Goal: Information Seeking & Learning: Learn about a topic

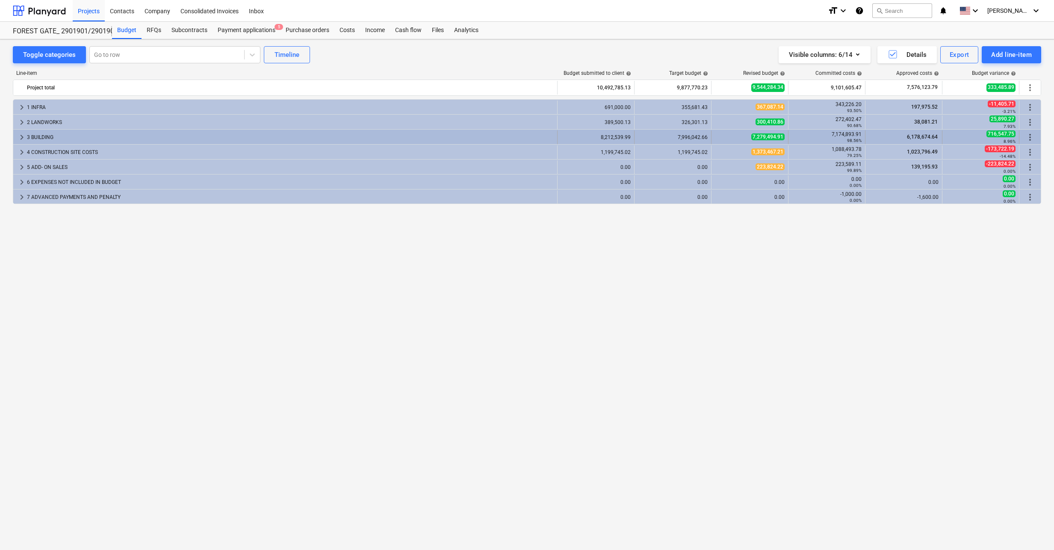
click at [18, 137] on span "keyboard_arrow_right" at bounding box center [22, 137] width 10 height 10
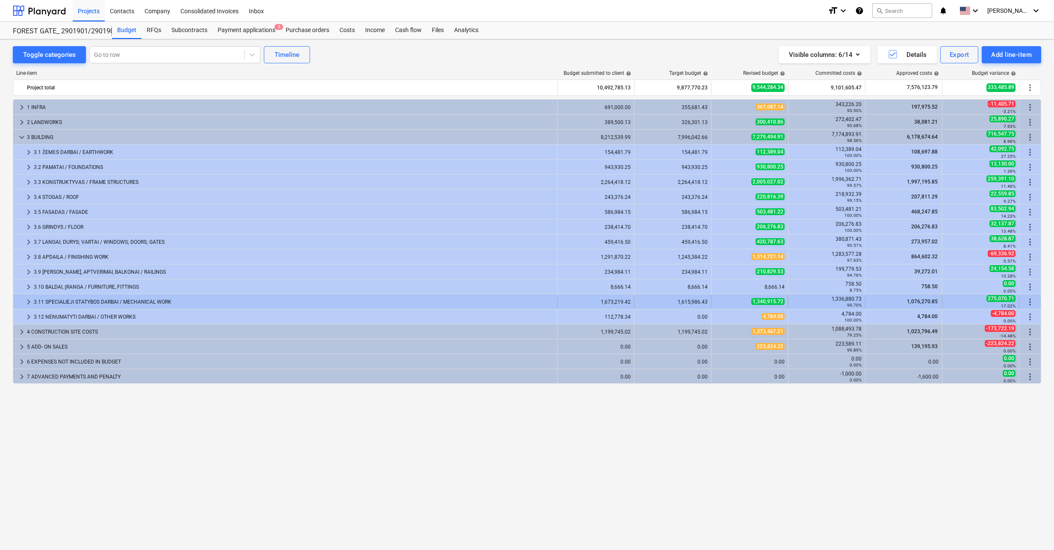
click at [19, 299] on div at bounding box center [20, 302] width 7 height 14
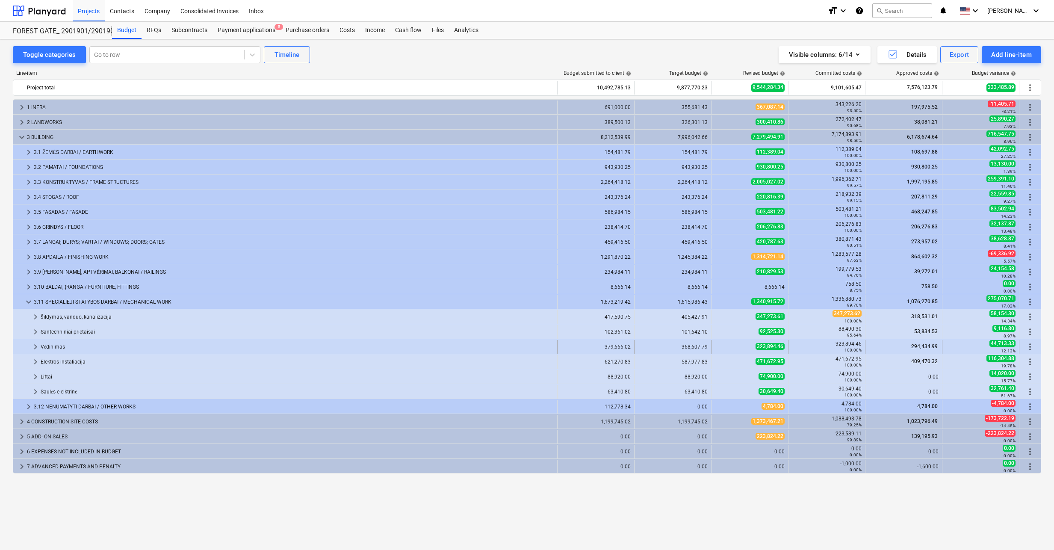
click at [34, 347] on span "keyboard_arrow_right" at bounding box center [35, 346] width 10 height 10
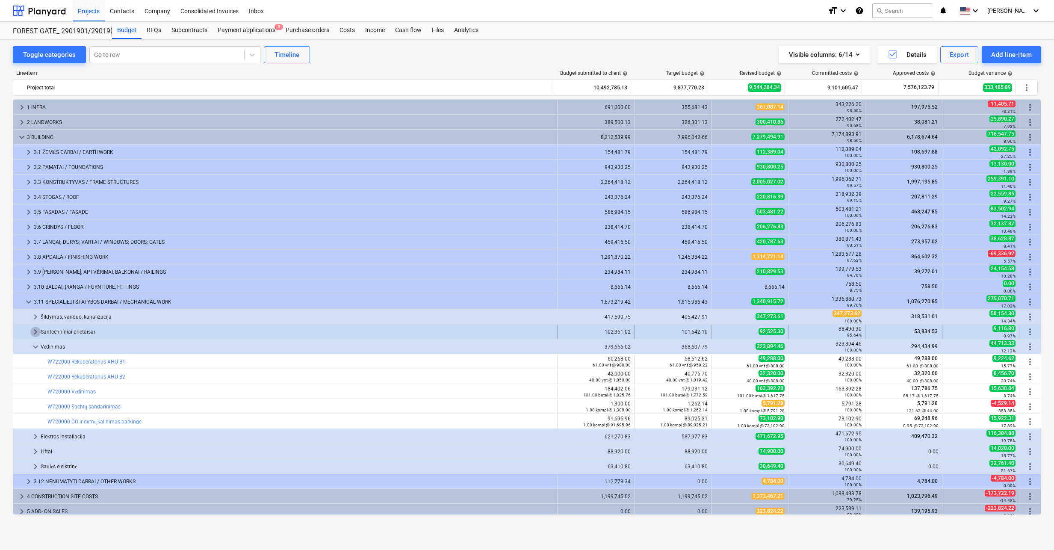
click at [33, 330] on span "keyboard_arrow_right" at bounding box center [35, 332] width 10 height 10
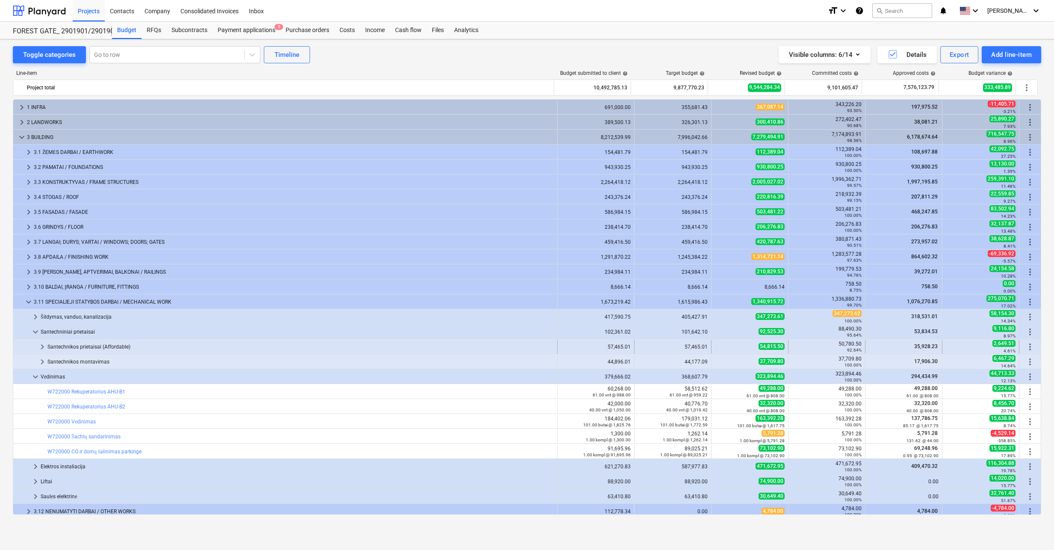
click at [39, 341] on span "keyboard_arrow_right" at bounding box center [42, 346] width 10 height 10
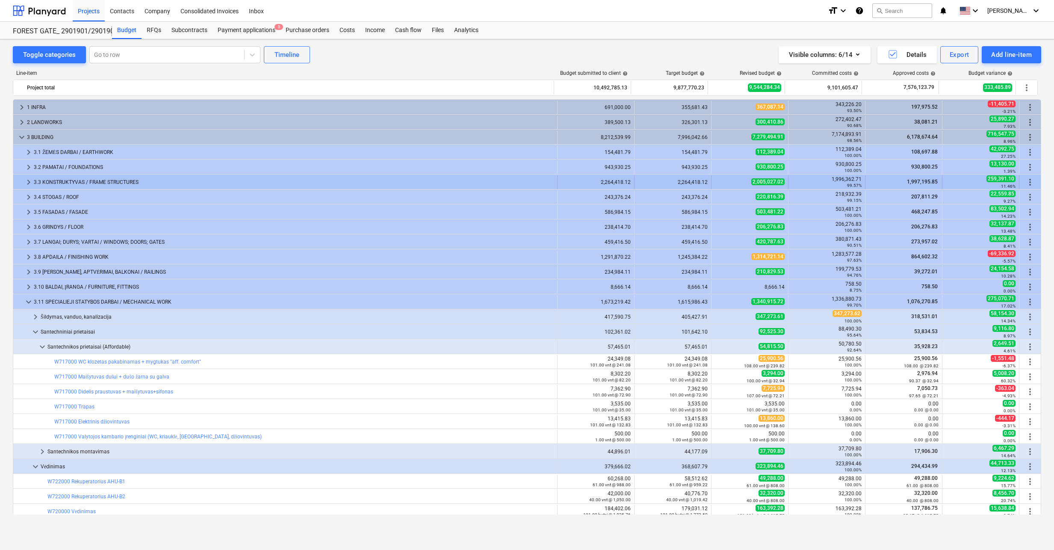
click at [29, 182] on span "keyboard_arrow_right" at bounding box center [29, 182] width 10 height 10
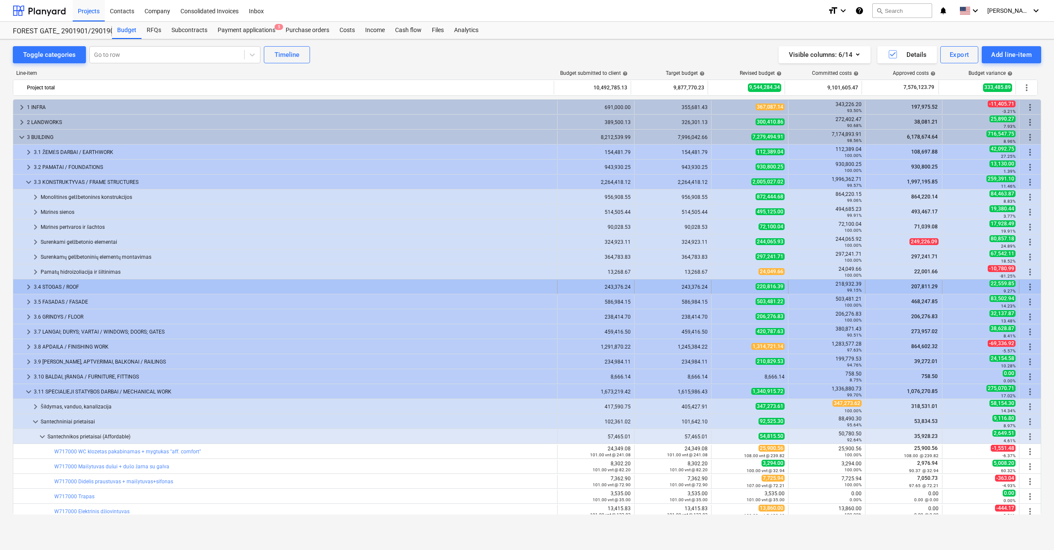
click at [26, 285] on span "keyboard_arrow_right" at bounding box center [29, 287] width 10 height 10
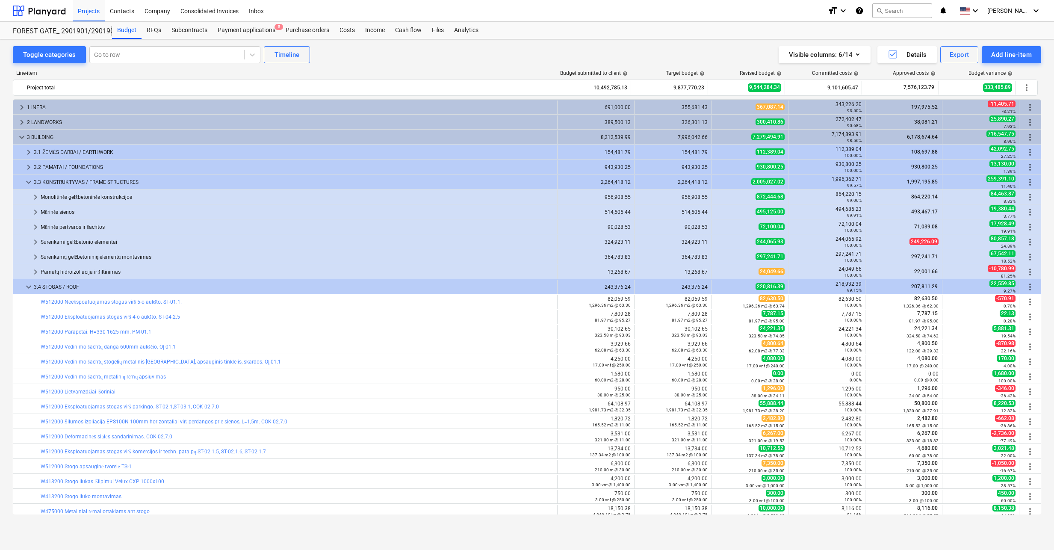
scroll to position [85, 0]
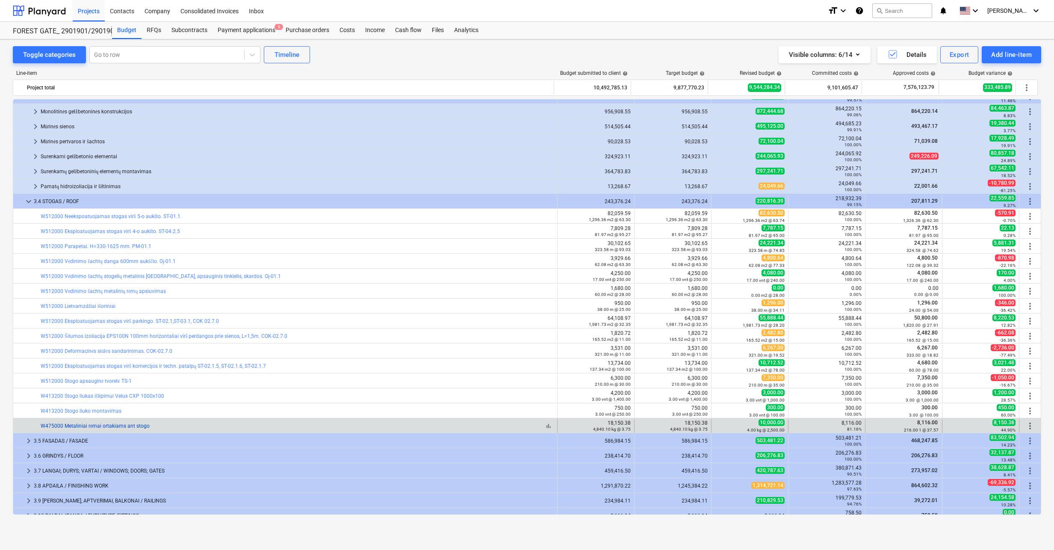
click at [135, 425] on link "W475000 Metaliniai rėmai ortakiams ant stogo" at bounding box center [95, 426] width 109 height 6
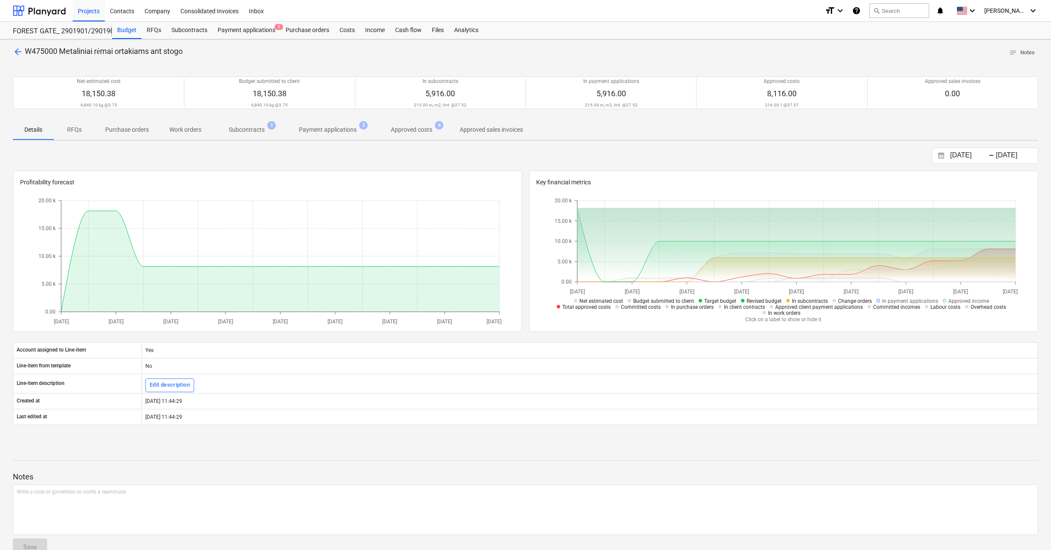
click at [246, 124] on span "Subcontracts 1" at bounding box center [247, 129] width 70 height 15
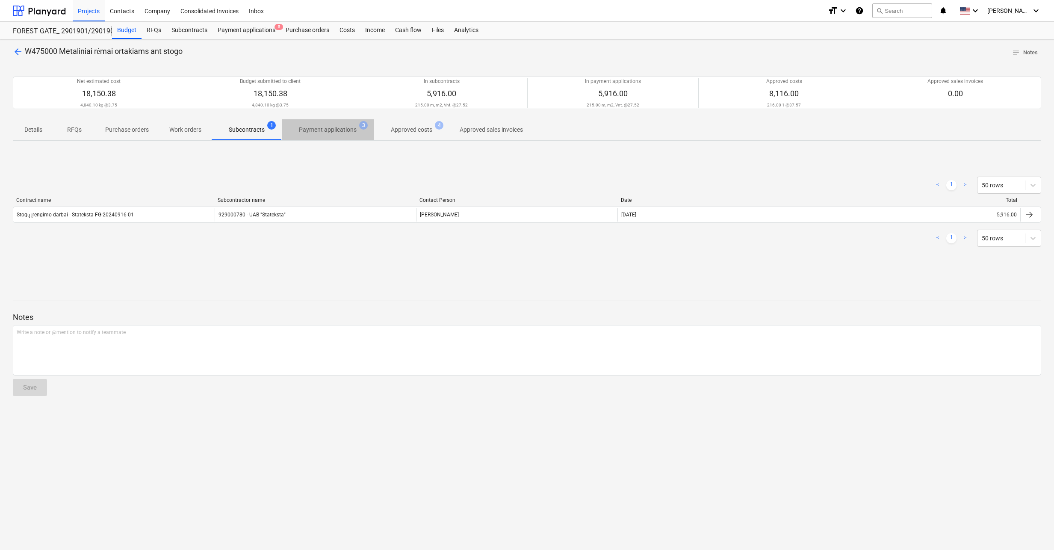
click at [318, 132] on p "Payment applications" at bounding box center [328, 129] width 58 height 9
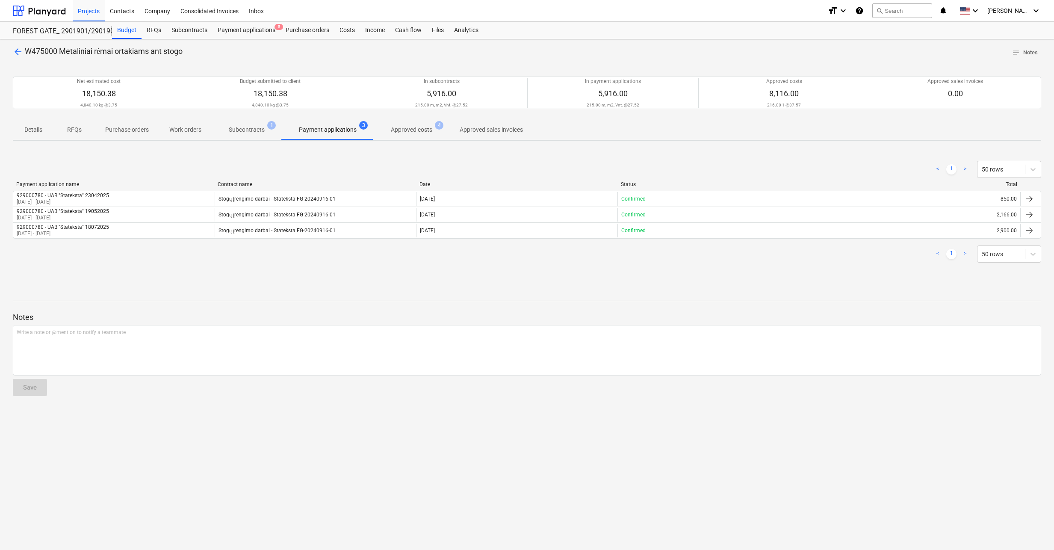
drag, startPoint x: 381, startPoint y: 124, endPoint x: 409, endPoint y: 128, distance: 27.6
click at [383, 124] on span "Approved costs 4" at bounding box center [412, 129] width 76 height 15
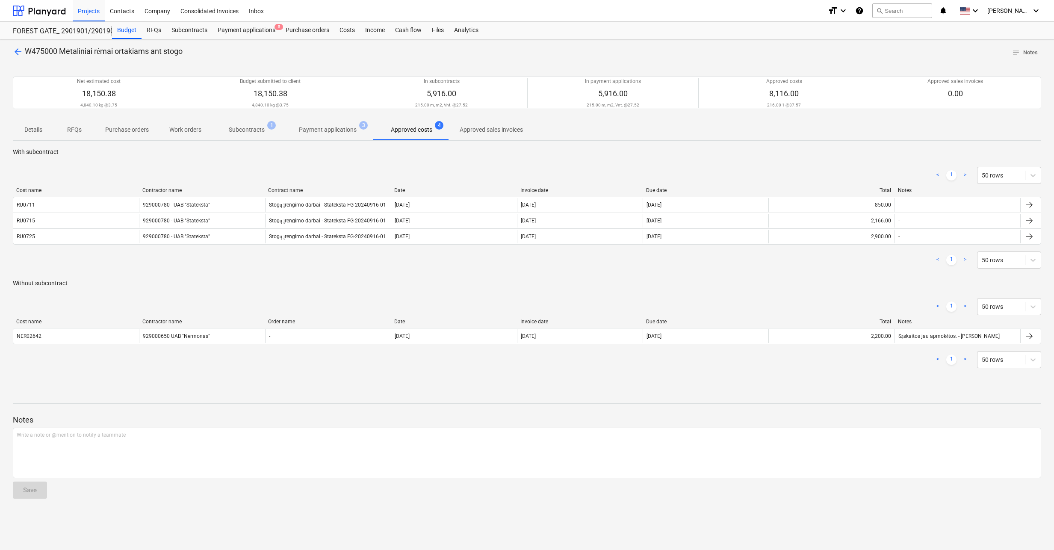
click at [248, 127] on p "Subcontracts" at bounding box center [247, 129] width 36 height 9
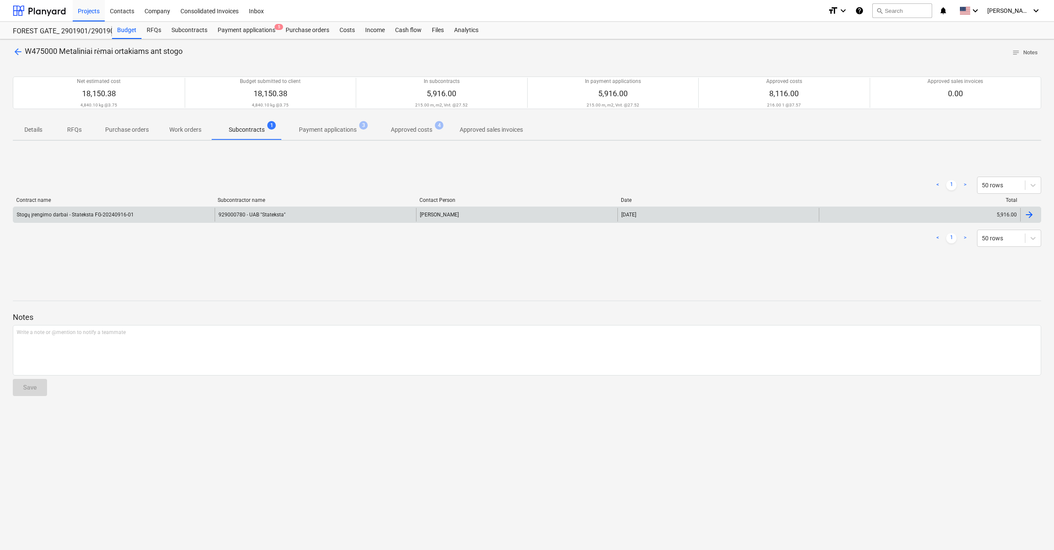
click at [1032, 213] on div at bounding box center [1029, 214] width 10 height 10
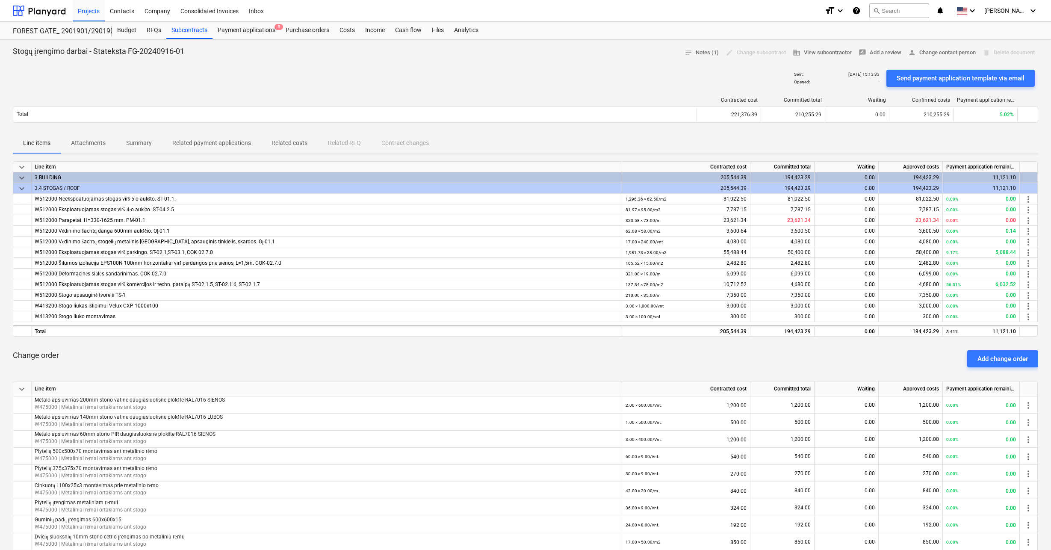
click at [84, 139] on p "Attachments" at bounding box center [88, 142] width 35 height 9
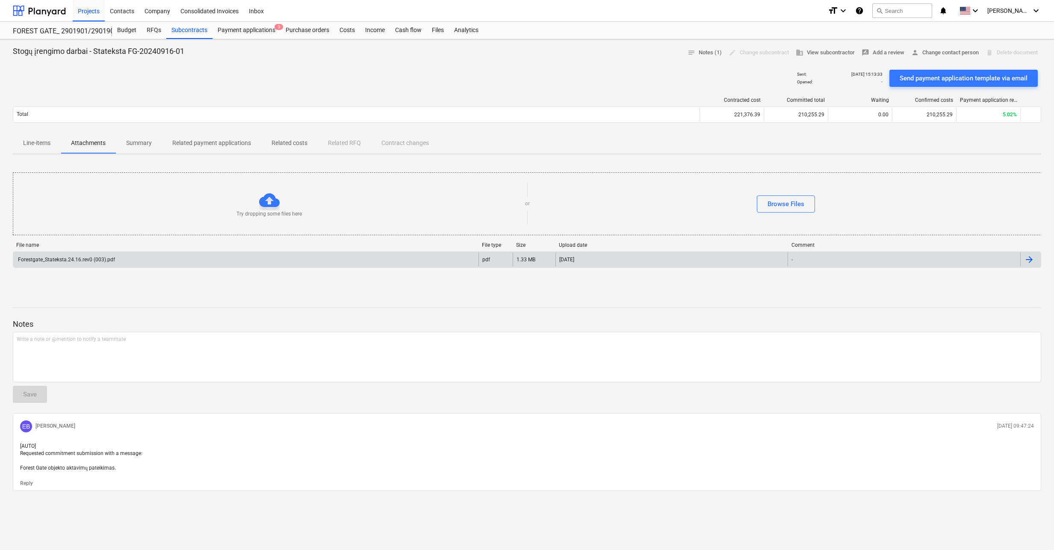
click at [75, 259] on div "Forestgate_Stateksta.24.16.rev0 (003).pdf" at bounding box center [66, 259] width 98 height 6
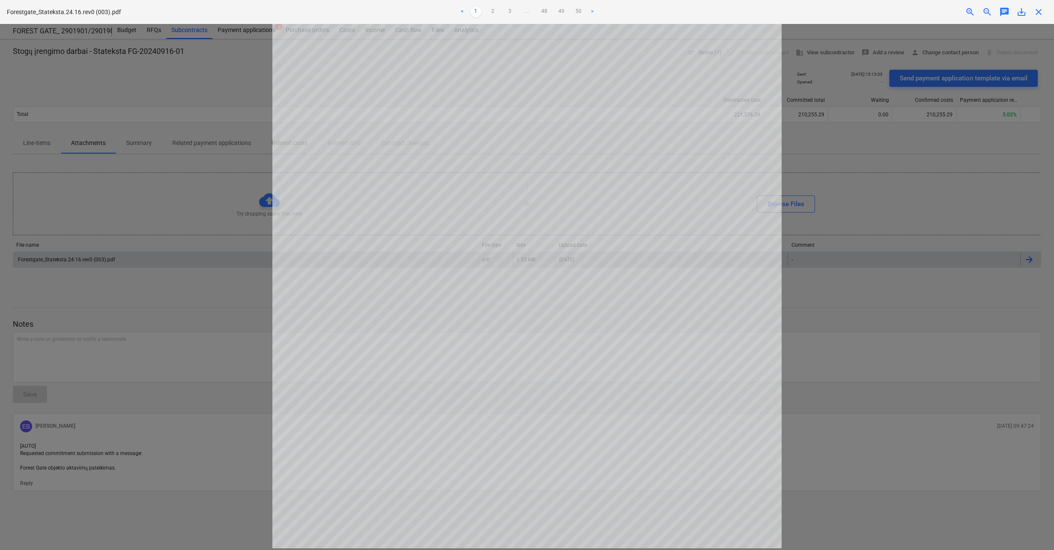
scroll to position [153, 0]
click at [492, 11] on link "2" at bounding box center [493, 12] width 10 height 10
click at [509, 11] on link "3" at bounding box center [510, 12] width 10 height 10
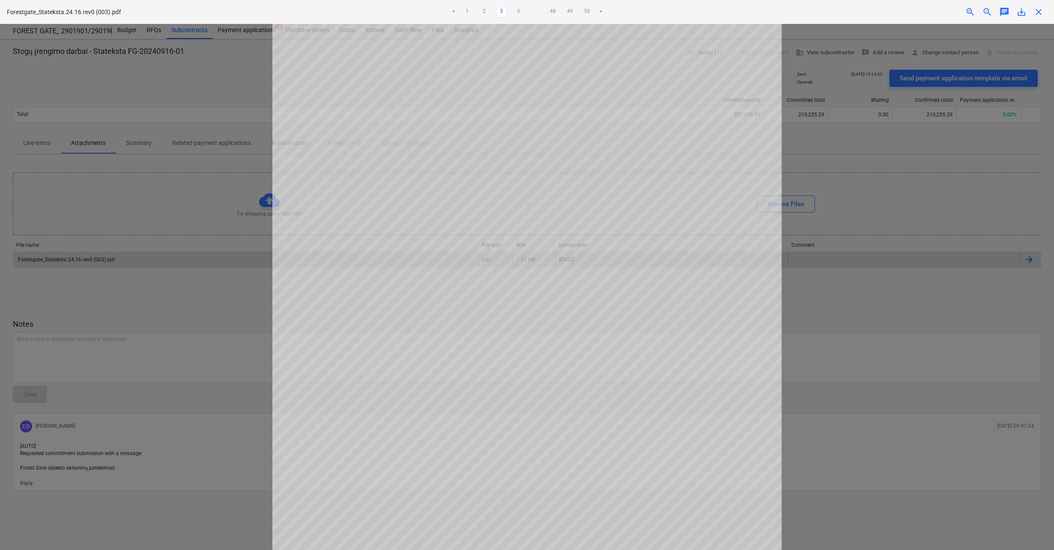
click at [519, 14] on link "4" at bounding box center [518, 12] width 10 height 10
click at [523, 10] on link "5" at bounding box center [527, 12] width 10 height 10
click at [538, 11] on link "6" at bounding box center [535, 12] width 10 height 10
click at [544, 11] on link "7" at bounding box center [544, 12] width 10 height 10
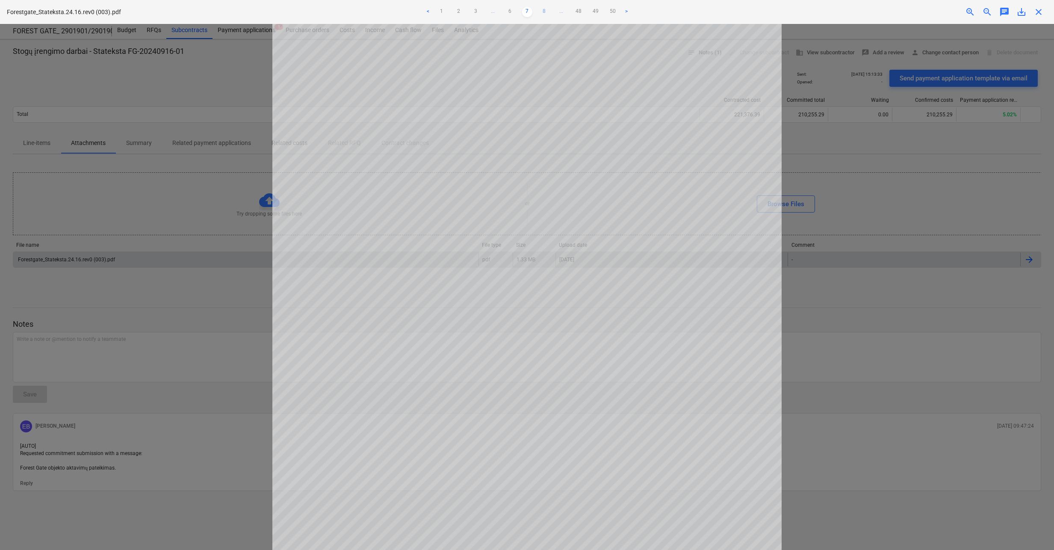
click at [544, 11] on link "8" at bounding box center [544, 12] width 10 height 10
click at [544, 11] on link "9" at bounding box center [544, 12] width 10 height 10
click at [544, 11] on link "10" at bounding box center [544, 12] width 10 height 10
click at [544, 11] on link "11" at bounding box center [544, 12] width 10 height 10
click at [544, 11] on link "12" at bounding box center [544, 12] width 10 height 10
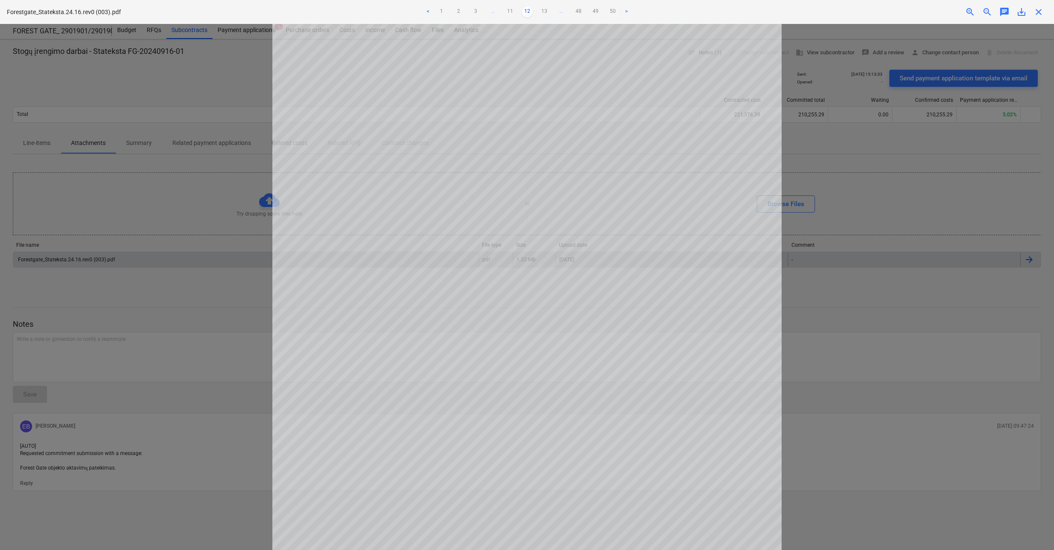
click at [544, 11] on link "13" at bounding box center [544, 12] width 10 height 10
click at [544, 11] on link "14" at bounding box center [544, 12] width 10 height 10
click at [544, 11] on link "15" at bounding box center [544, 12] width 10 height 10
click at [544, 11] on link "16" at bounding box center [544, 12] width 10 height 10
click at [544, 11] on link "17" at bounding box center [544, 12] width 10 height 10
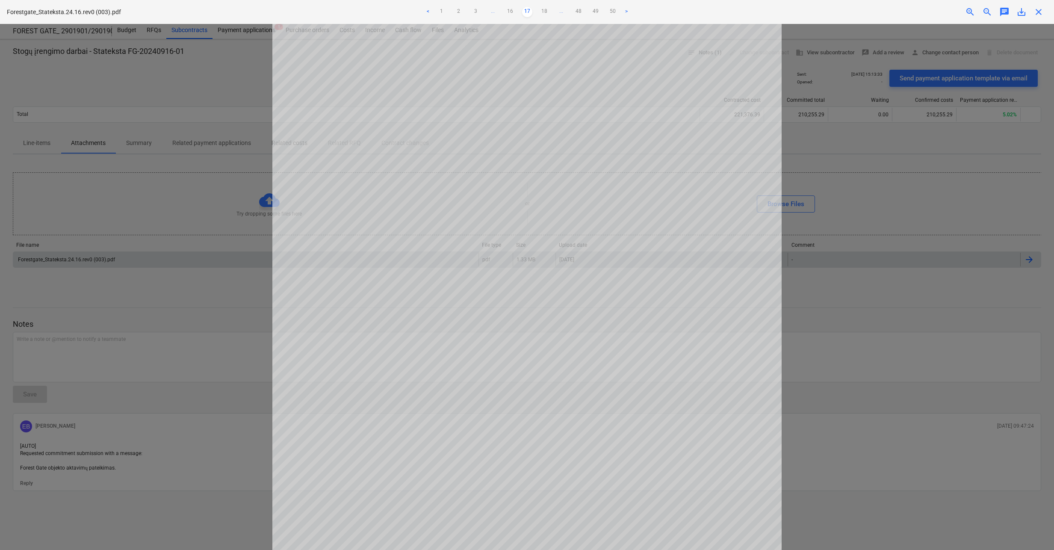
click at [544, 11] on link "18" at bounding box center [544, 12] width 10 height 10
click at [544, 11] on link "19" at bounding box center [544, 12] width 10 height 10
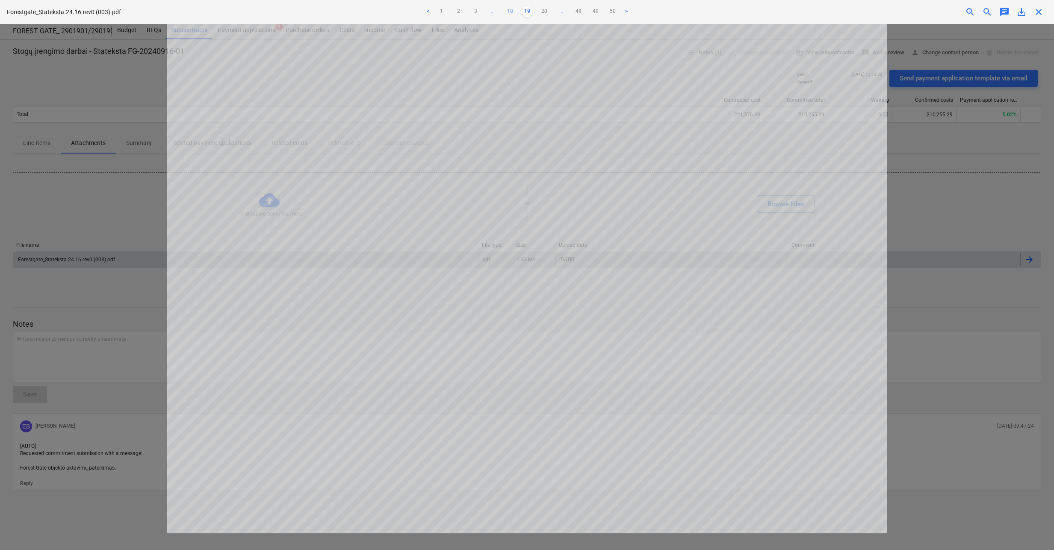
click at [511, 12] on link "18" at bounding box center [510, 12] width 10 height 10
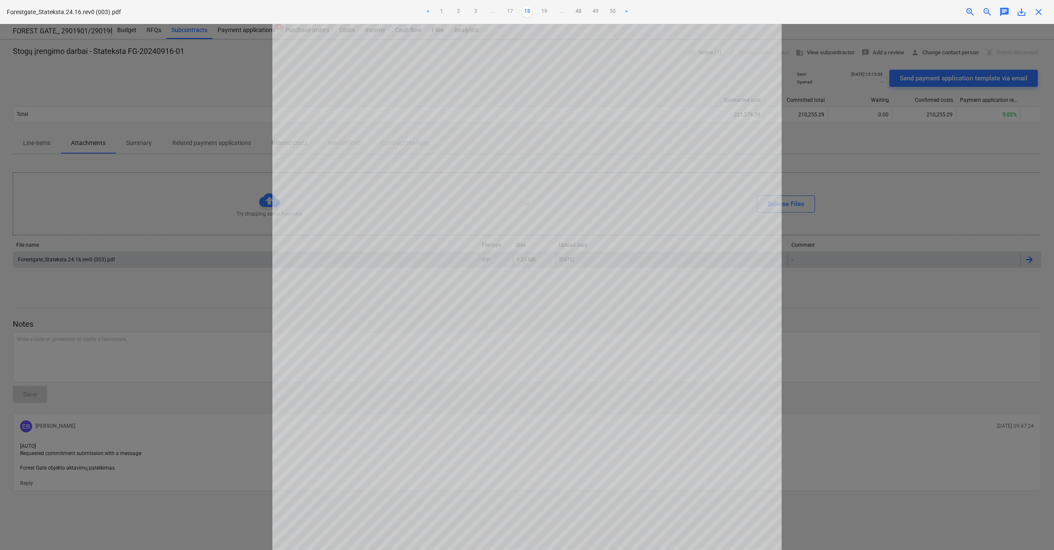
click at [526, 11] on link "18" at bounding box center [527, 12] width 10 height 10
click at [545, 11] on link "19" at bounding box center [544, 12] width 10 height 10
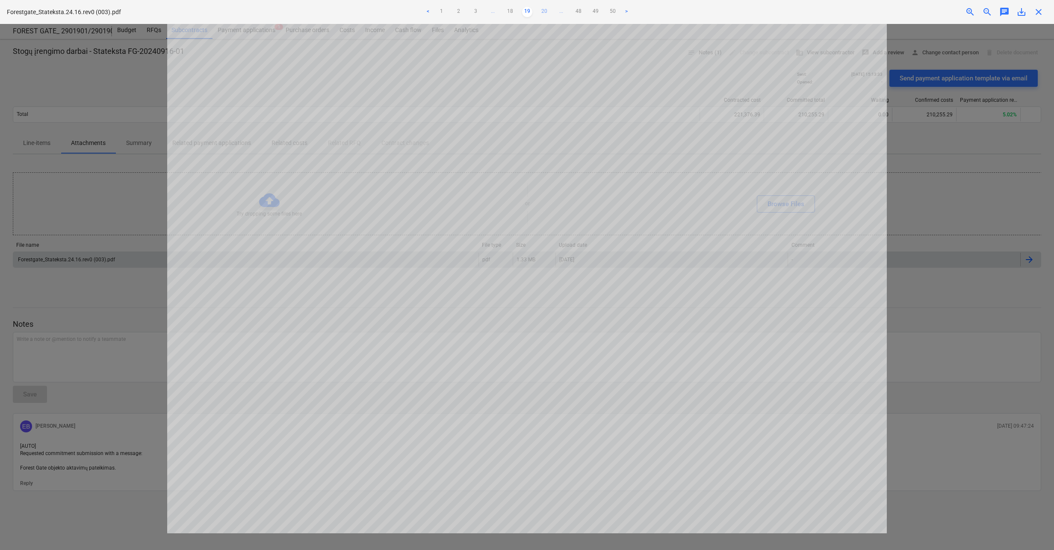
click at [545, 12] on link "20" at bounding box center [544, 12] width 10 height 10
click at [509, 10] on link "19" at bounding box center [510, 12] width 10 height 10
click at [1039, 13] on span "close" at bounding box center [1038, 12] width 10 height 10
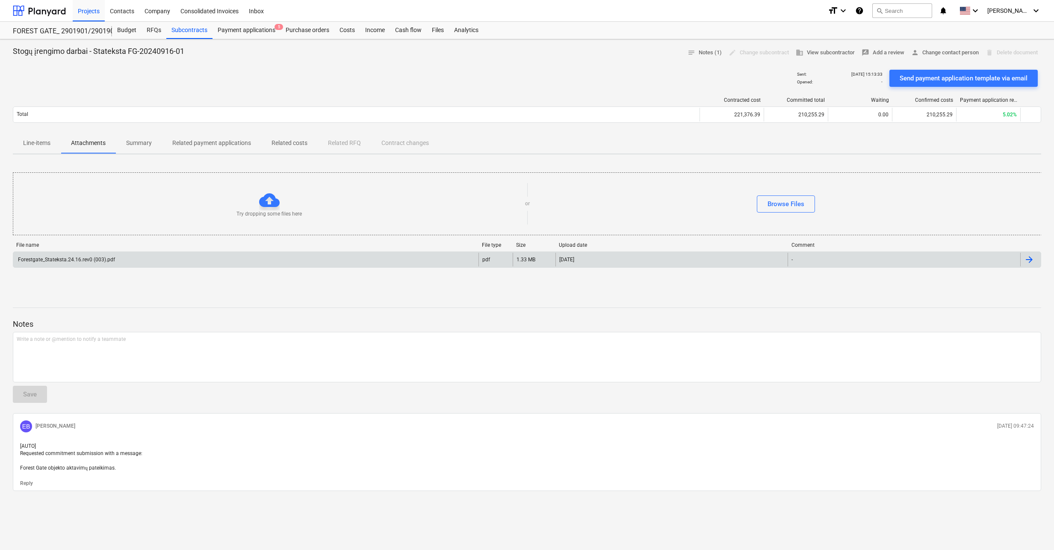
click at [33, 144] on p "Line-items" at bounding box center [36, 142] width 27 height 9
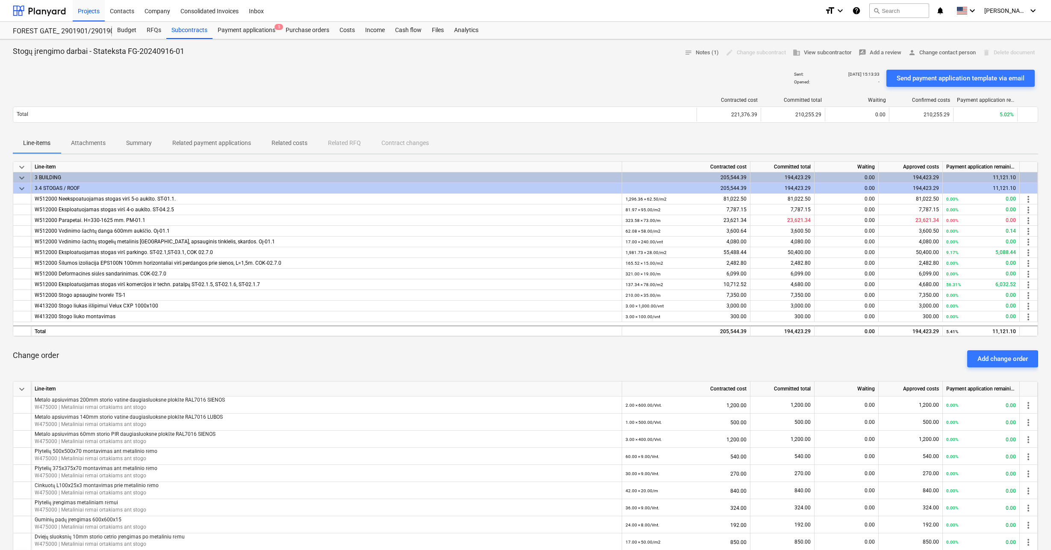
click at [146, 145] on p "Summary" at bounding box center [139, 142] width 26 height 9
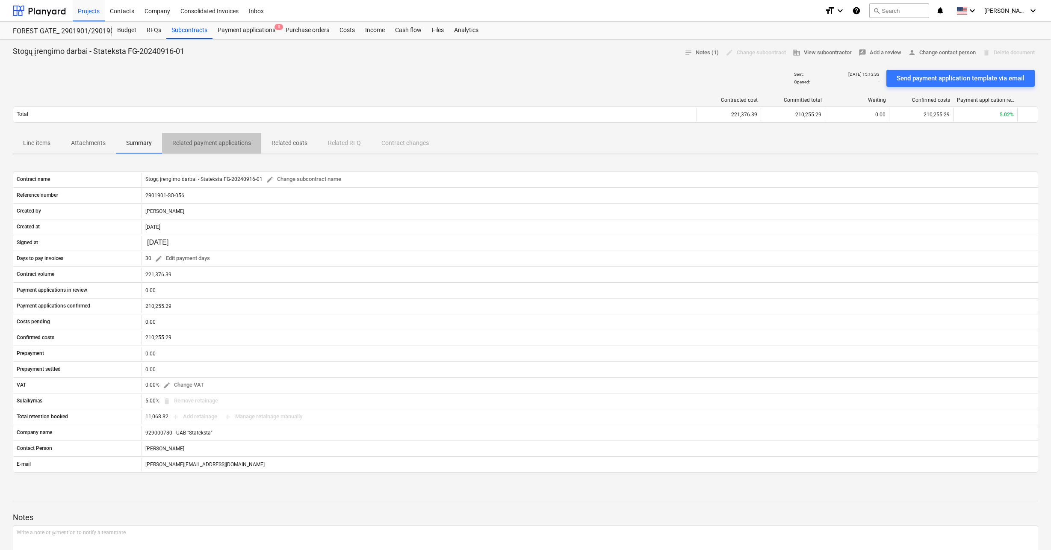
click at [185, 144] on p "Related payment applications" at bounding box center [211, 142] width 79 height 9
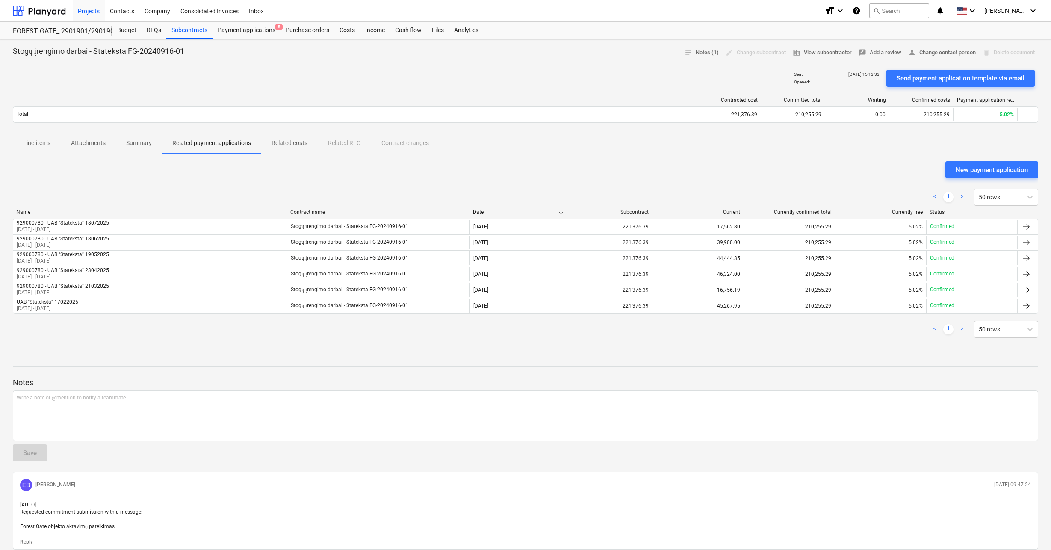
click at [273, 137] on span "Related costs" at bounding box center [289, 143] width 56 height 14
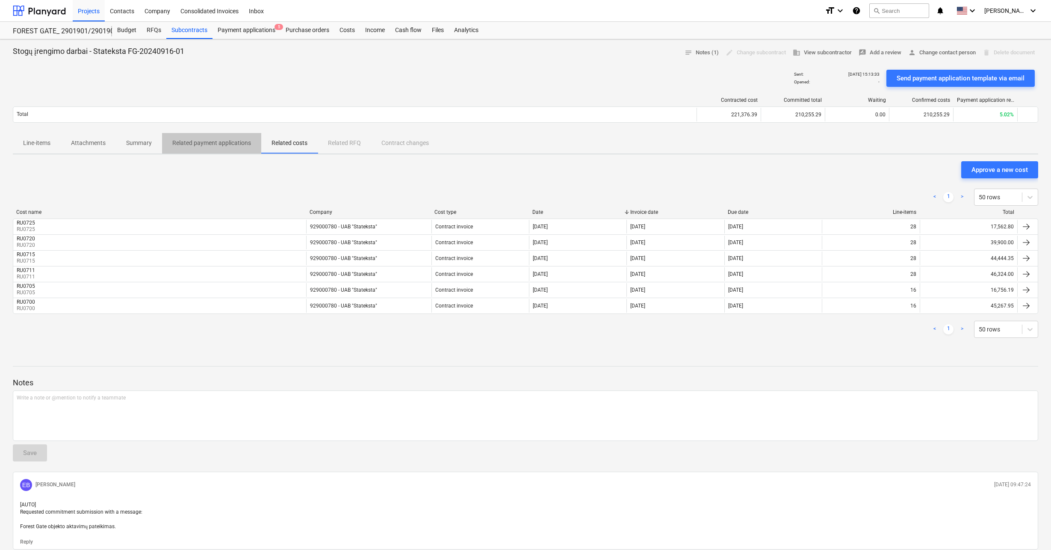
click at [224, 141] on p "Related payment applications" at bounding box center [211, 142] width 79 height 9
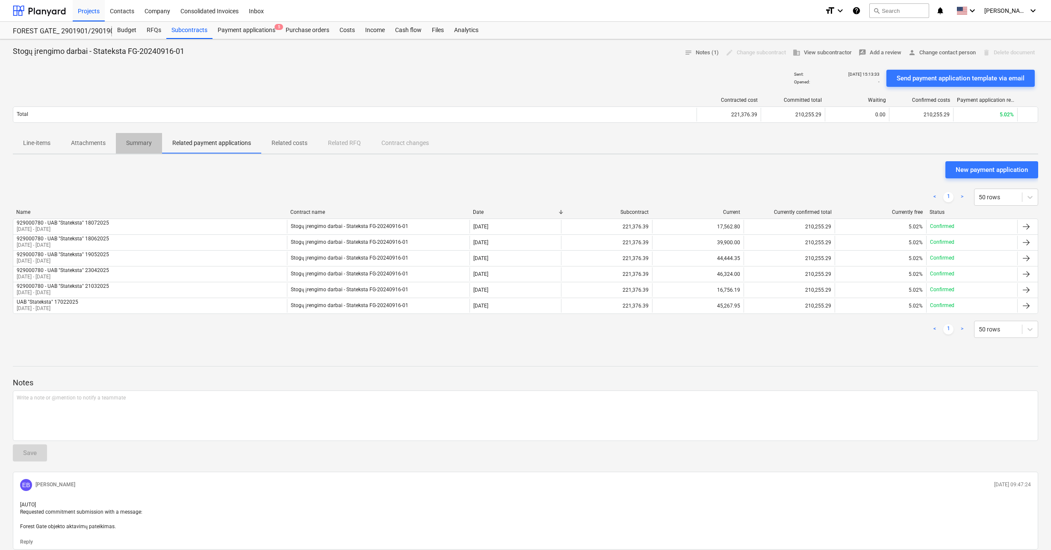
click at [153, 142] on span "Summary" at bounding box center [139, 143] width 46 height 14
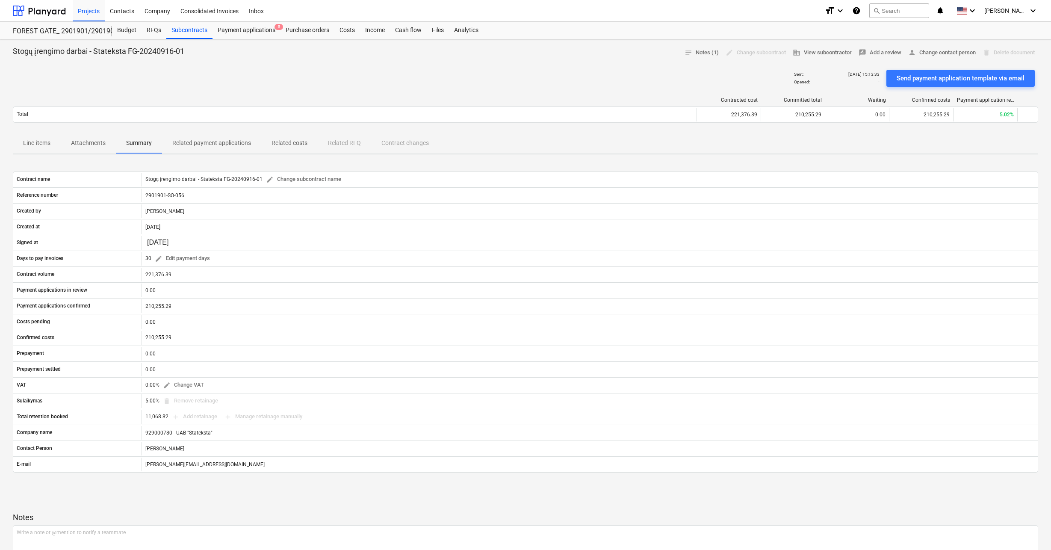
click at [90, 145] on p "Attachments" at bounding box center [88, 142] width 35 height 9
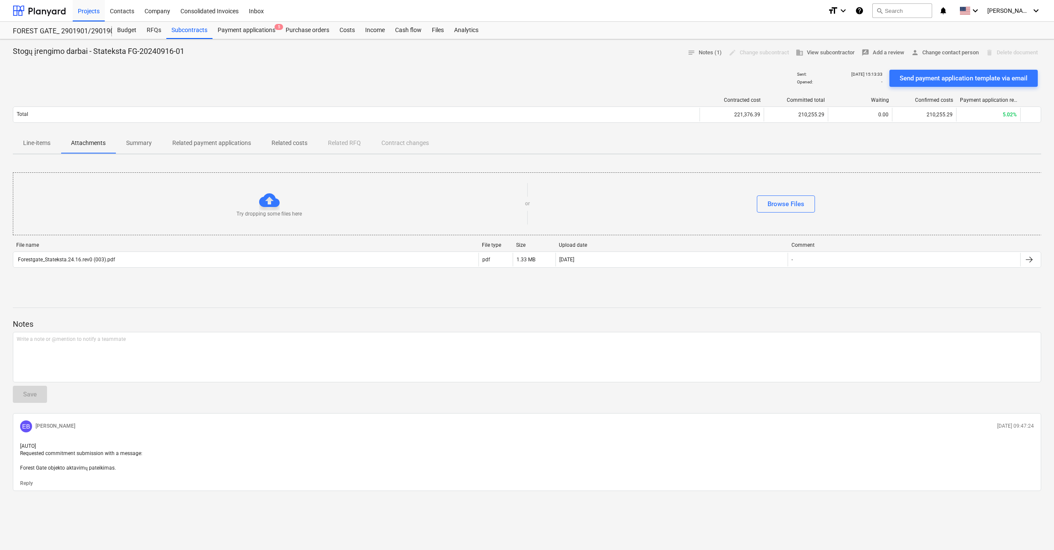
click at [44, 144] on p "Line-items" at bounding box center [36, 142] width 27 height 9
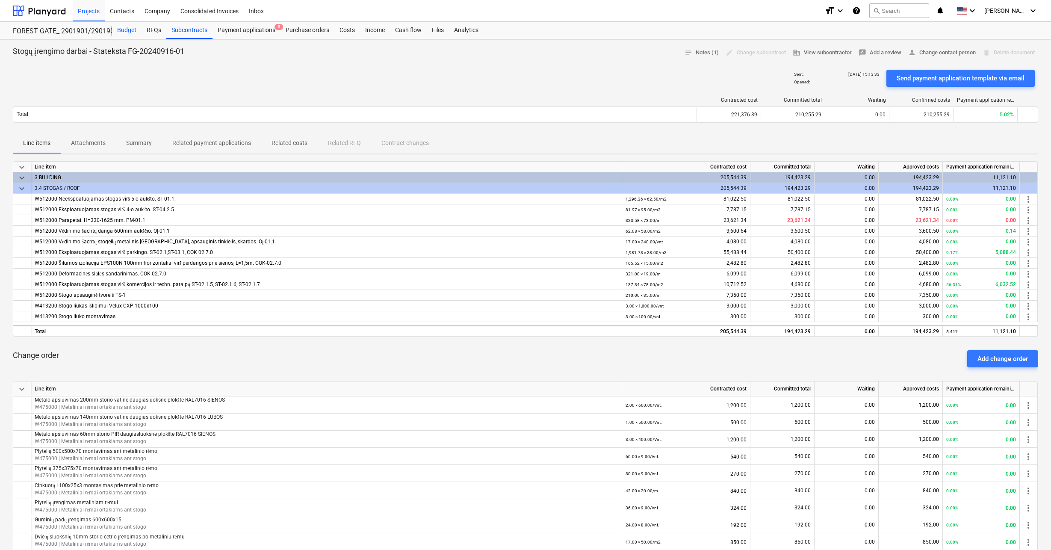
click at [130, 29] on div "Budget" at bounding box center [126, 30] width 29 height 17
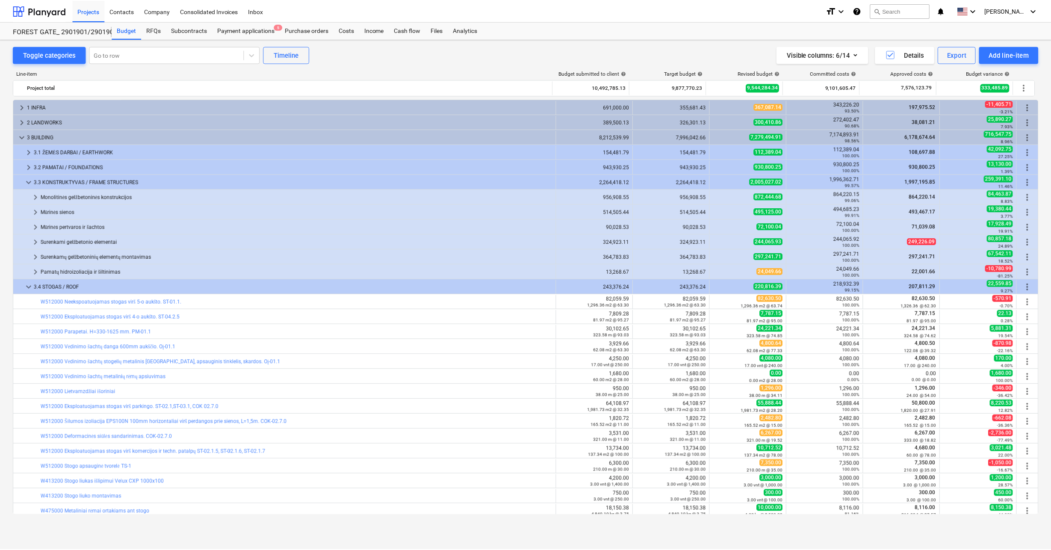
scroll to position [85, 0]
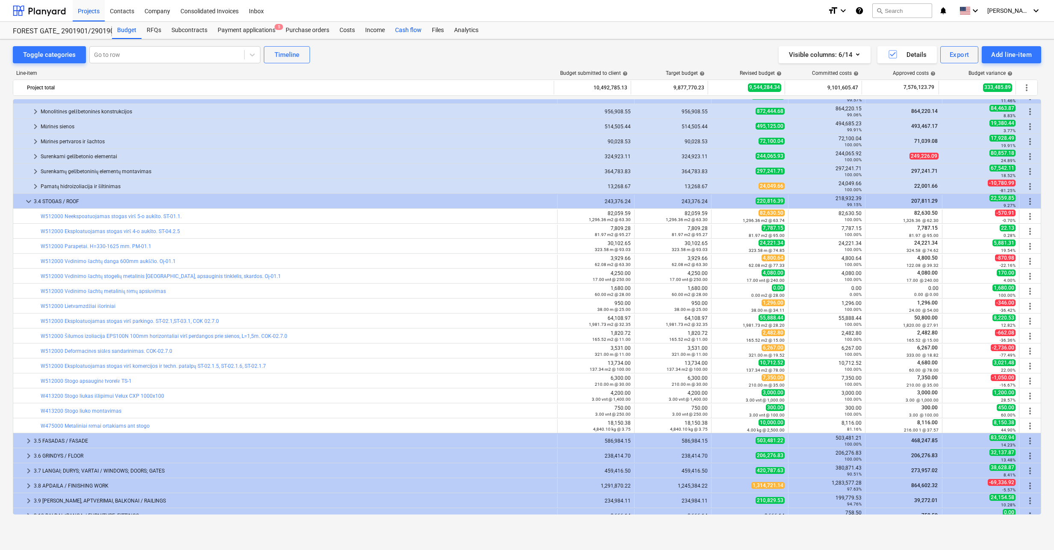
click at [397, 29] on div "Cash flow" at bounding box center [408, 30] width 37 height 17
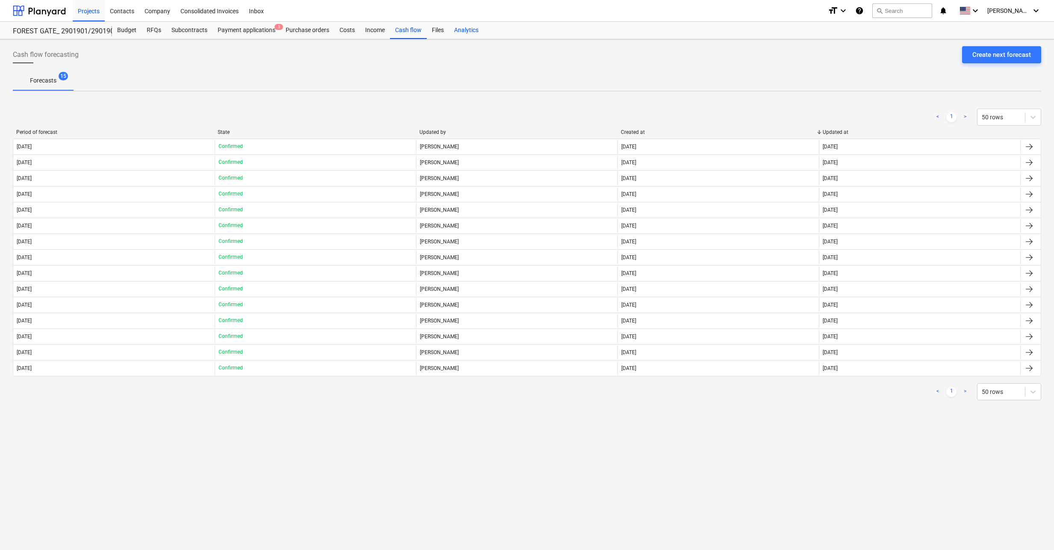
click at [465, 29] on div "Analytics" at bounding box center [466, 30] width 35 height 17
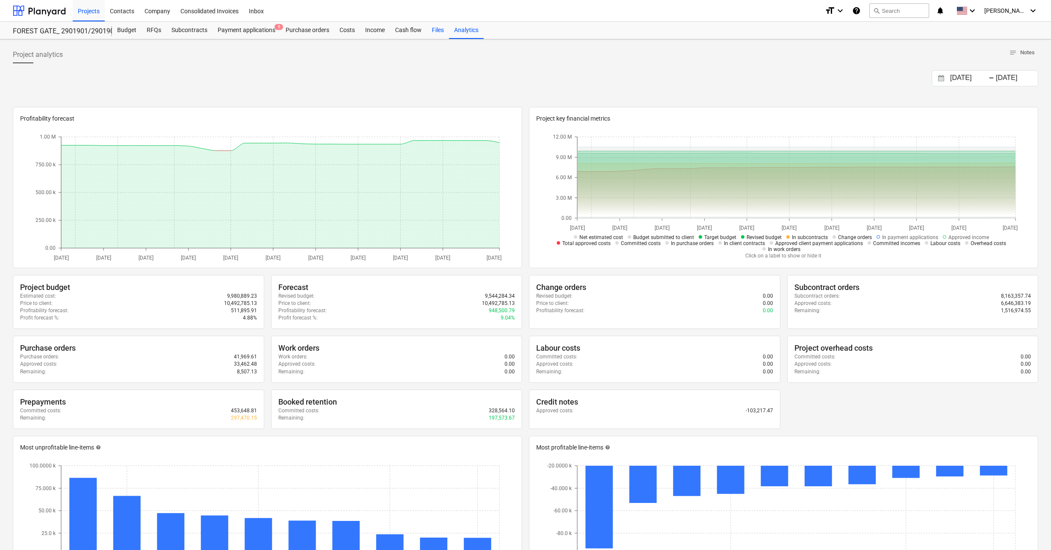
click at [434, 30] on div "Files" at bounding box center [438, 30] width 22 height 17
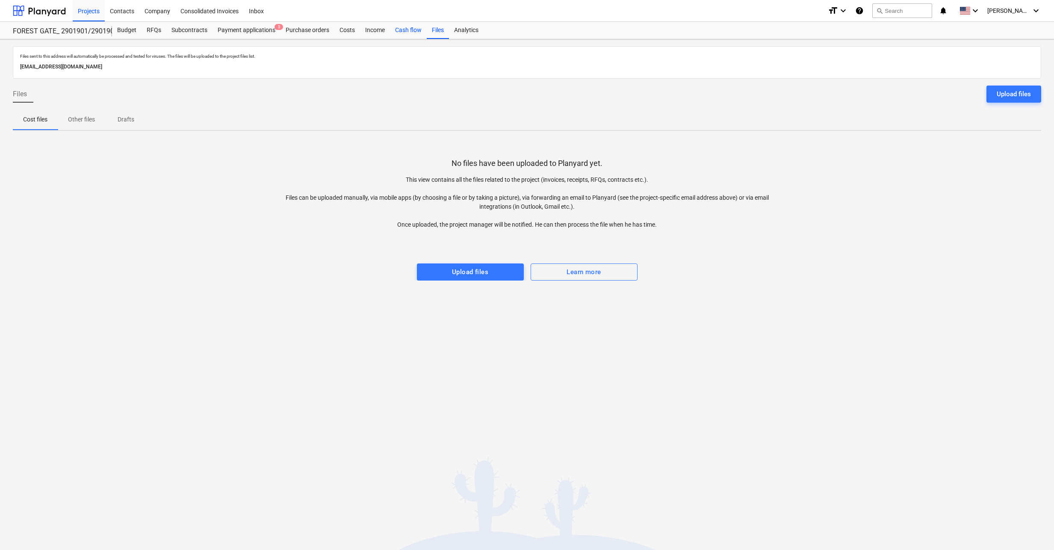
click at [411, 31] on div "Cash flow" at bounding box center [408, 30] width 37 height 17
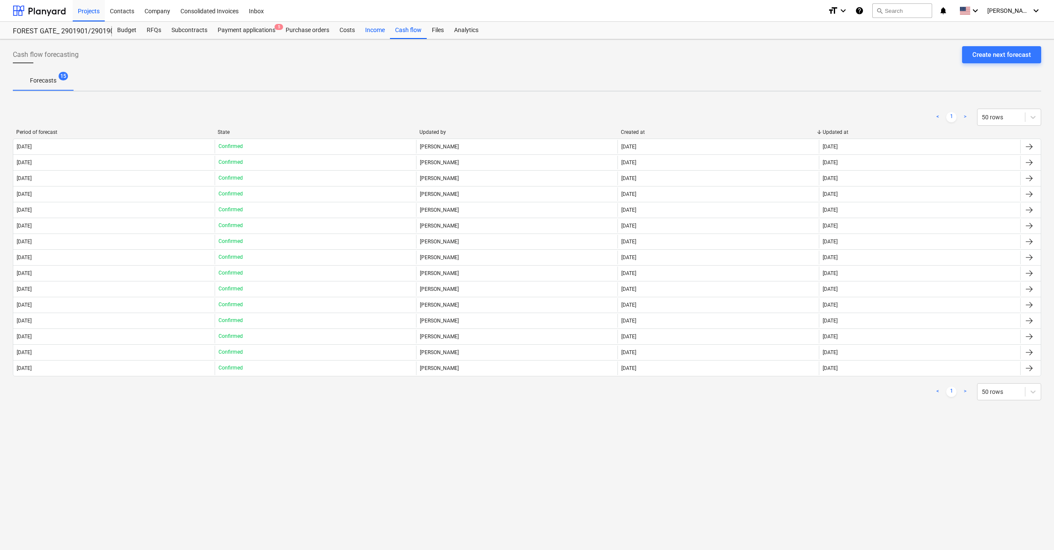
click at [378, 35] on div "Income" at bounding box center [375, 30] width 30 height 17
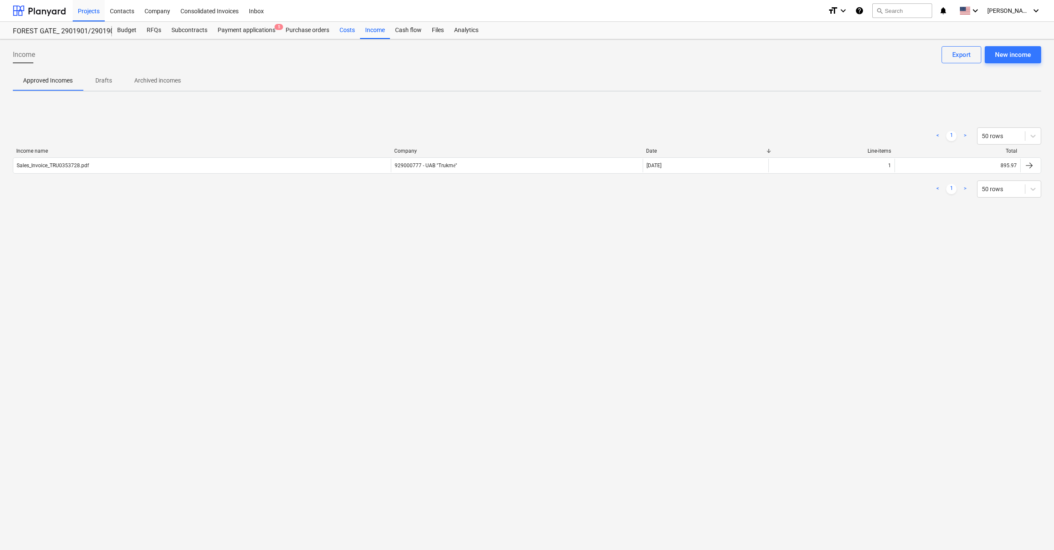
click at [346, 31] on div "Costs" at bounding box center [347, 30] width 26 height 17
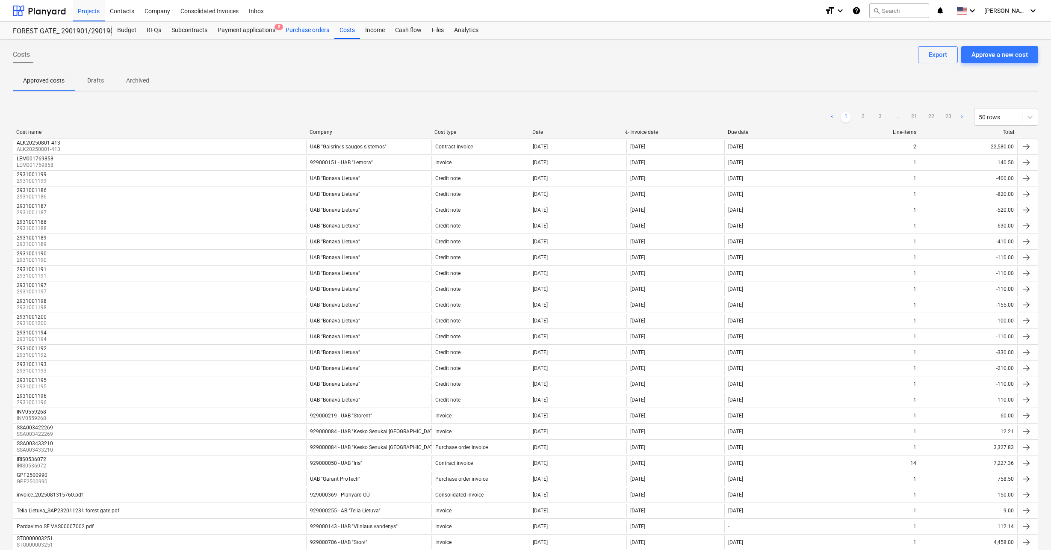
click at [312, 30] on div "Purchase orders" at bounding box center [307, 30] width 54 height 17
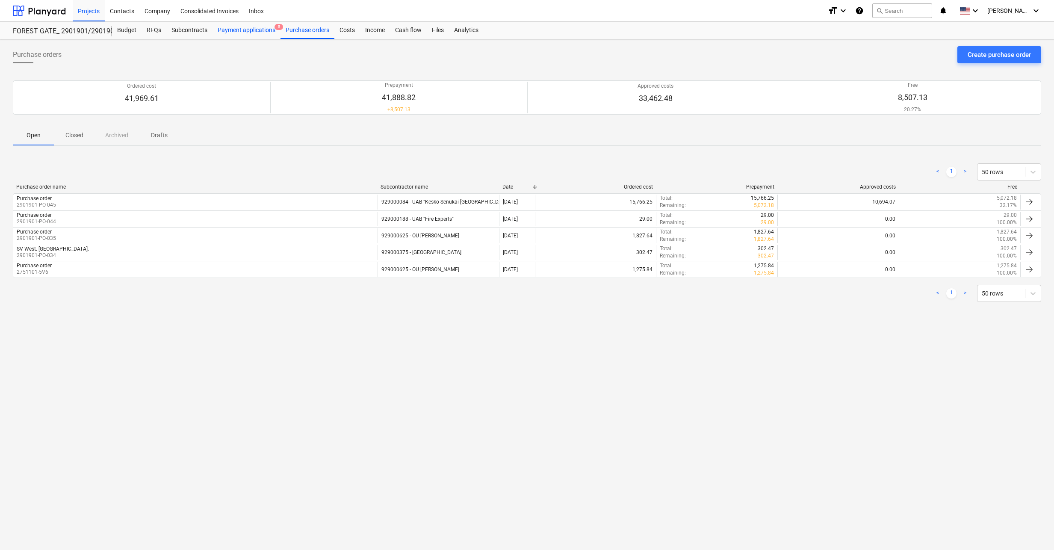
click at [249, 30] on div "Payment applications 5" at bounding box center [246, 30] width 68 height 17
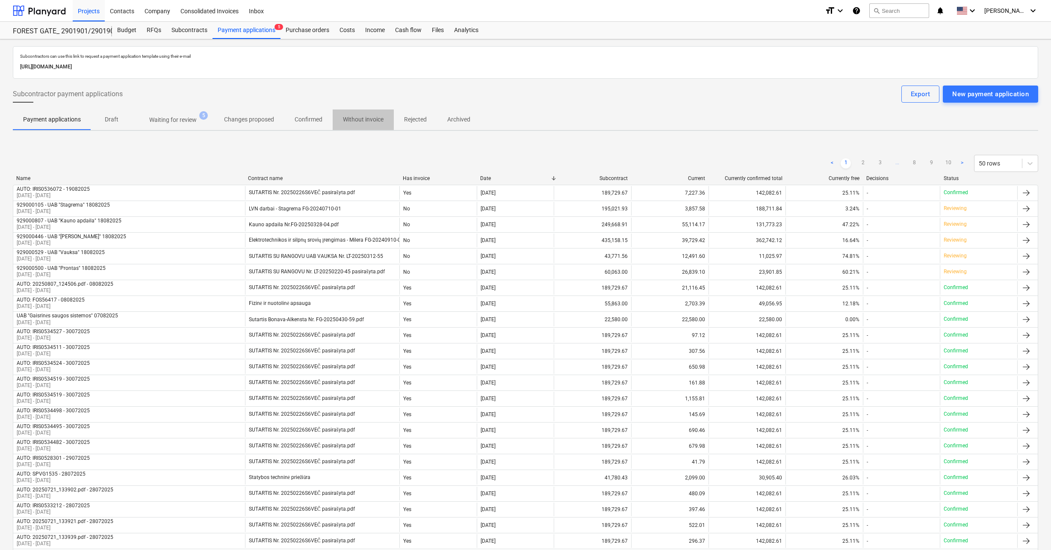
click at [375, 121] on p "Without invoice" at bounding box center [363, 119] width 41 height 9
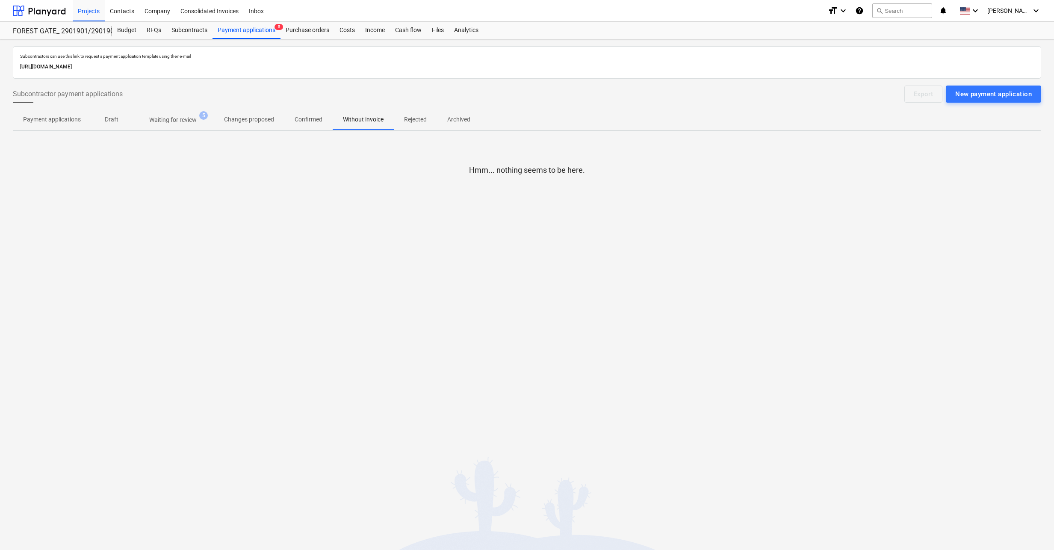
click at [174, 123] on p "Waiting for review" at bounding box center [172, 119] width 47 height 9
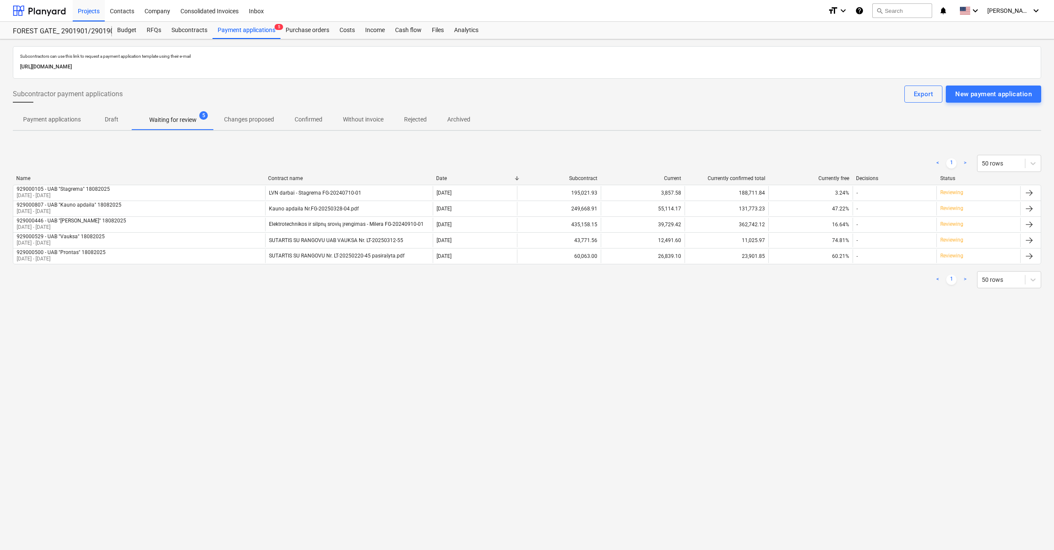
click at [73, 121] on p "Payment applications" at bounding box center [52, 119] width 58 height 9
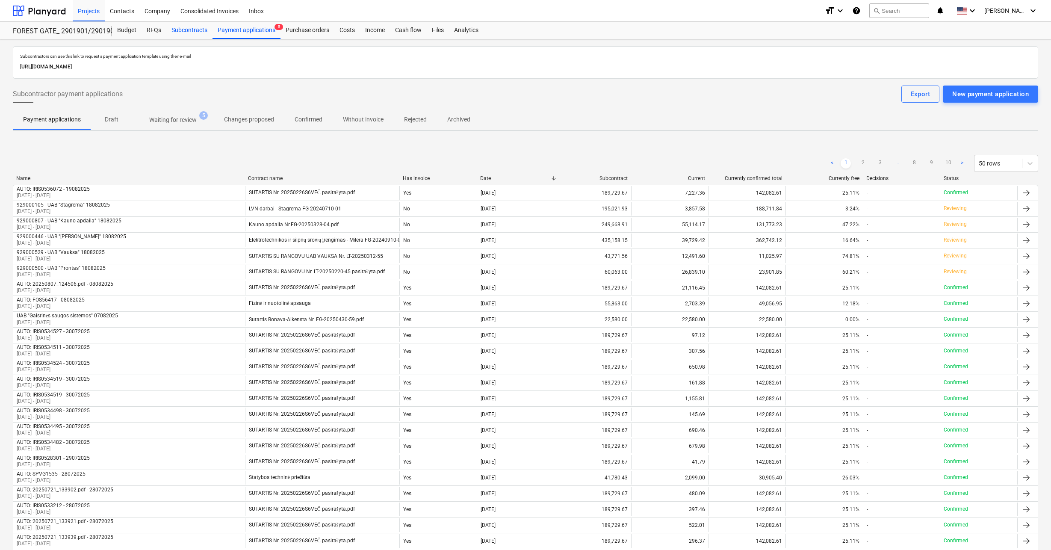
click at [191, 29] on div "Subcontracts" at bounding box center [189, 30] width 46 height 17
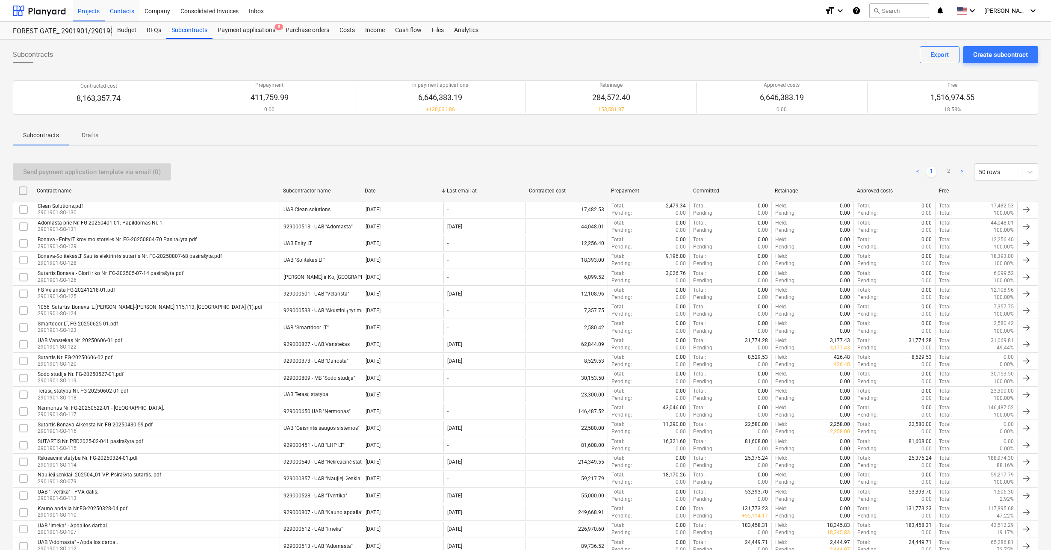
click at [121, 6] on div "Contacts" at bounding box center [122, 11] width 35 height 22
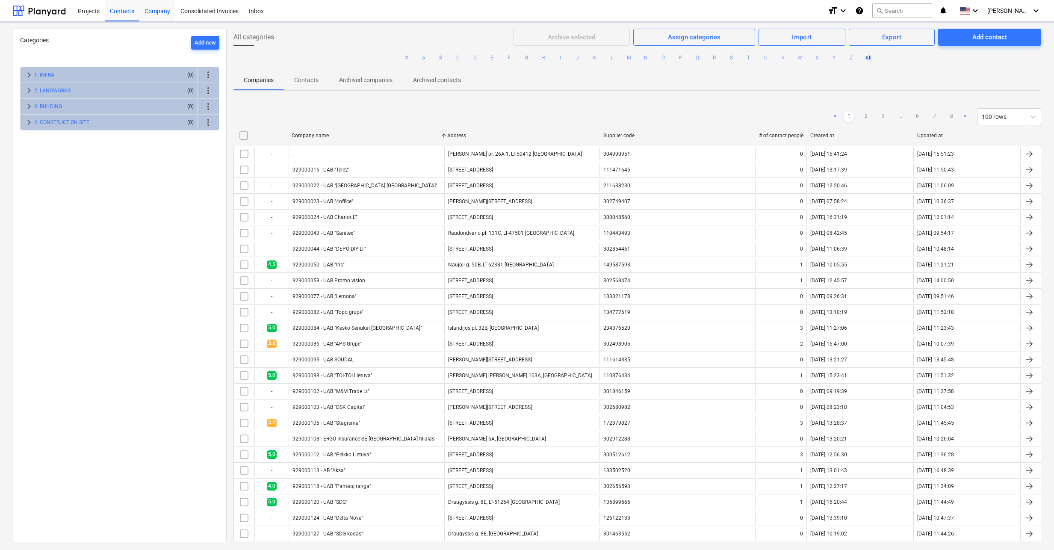
click at [156, 12] on div "Company" at bounding box center [157, 11] width 36 height 22
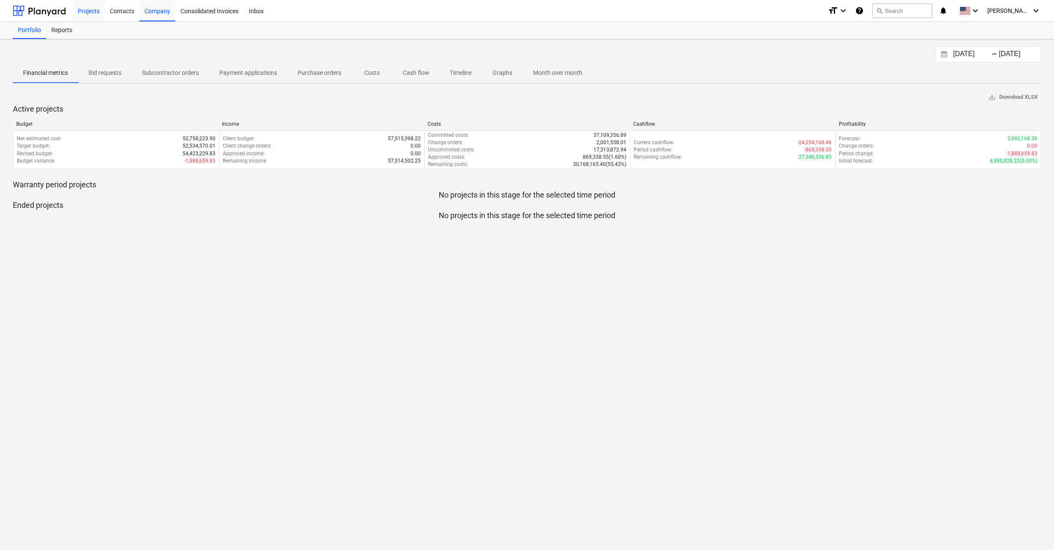
click at [97, 12] on div "Projects" at bounding box center [89, 11] width 32 height 22
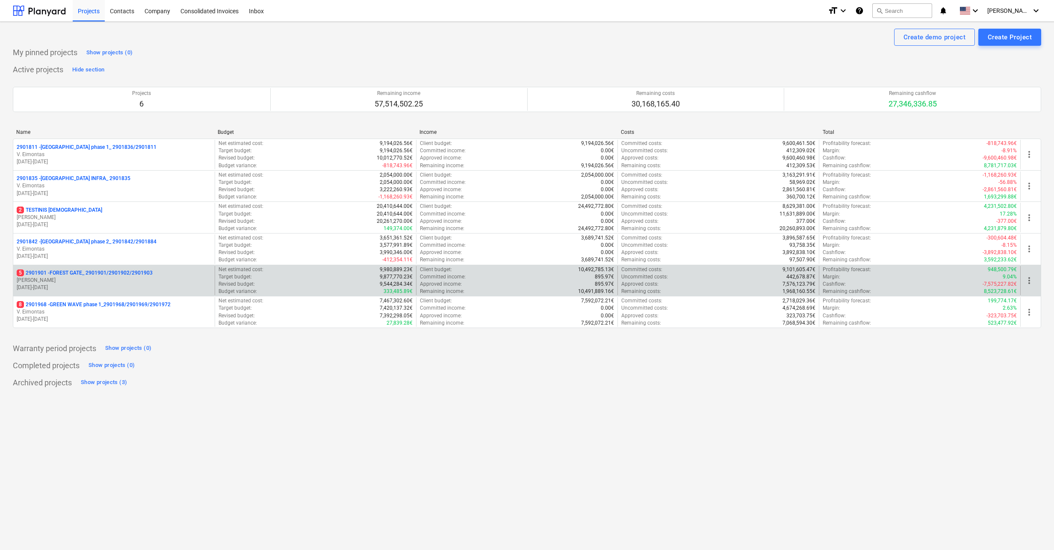
click at [69, 277] on p "5 2901901 - FOREST GATE_ 2901901/2901902/2901903" at bounding box center [85, 272] width 136 height 7
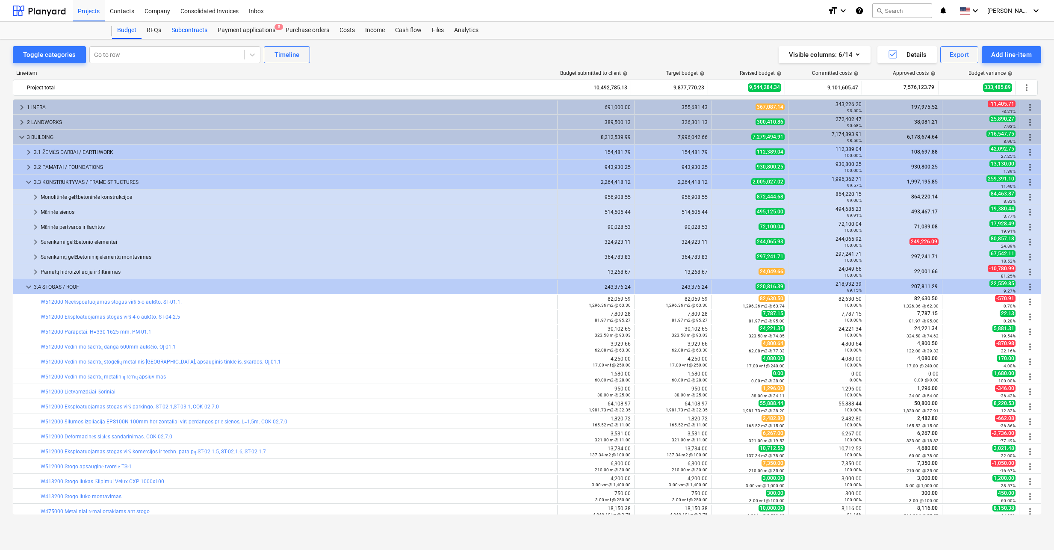
click at [191, 31] on div "Subcontracts" at bounding box center [189, 30] width 46 height 17
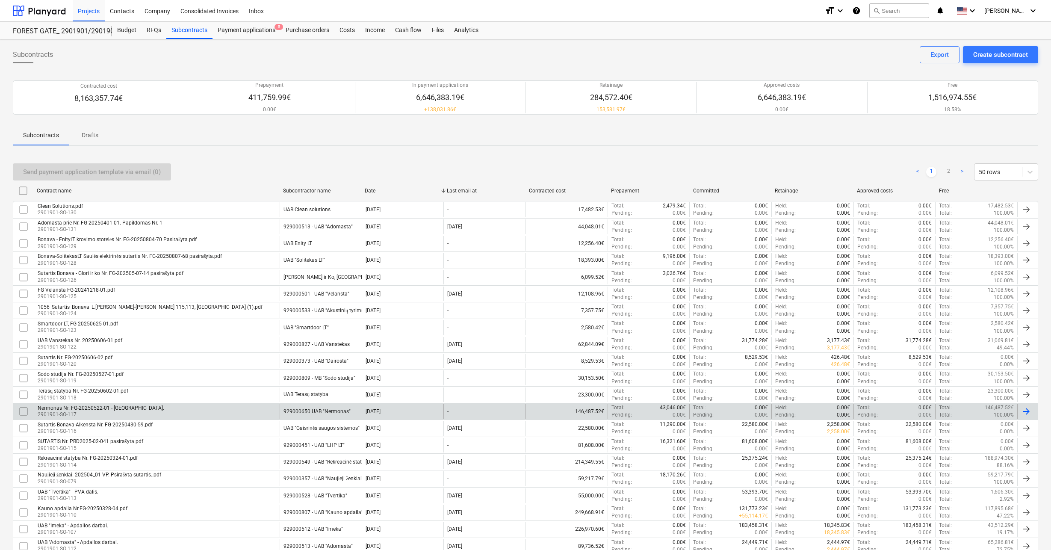
click at [571, 410] on div "146,487.52€" at bounding box center [566, 411] width 82 height 15
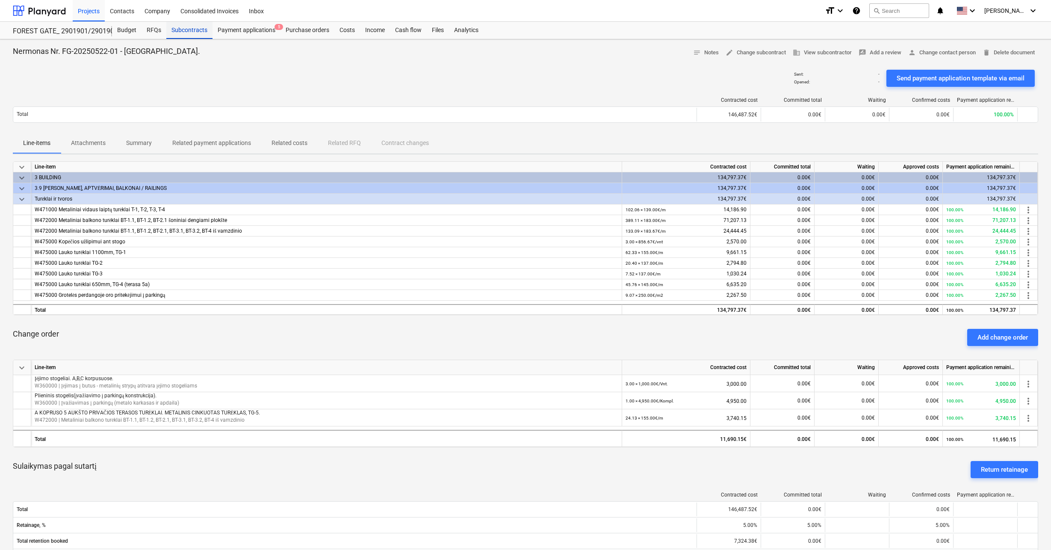
click at [184, 32] on div "Subcontracts" at bounding box center [189, 30] width 46 height 17
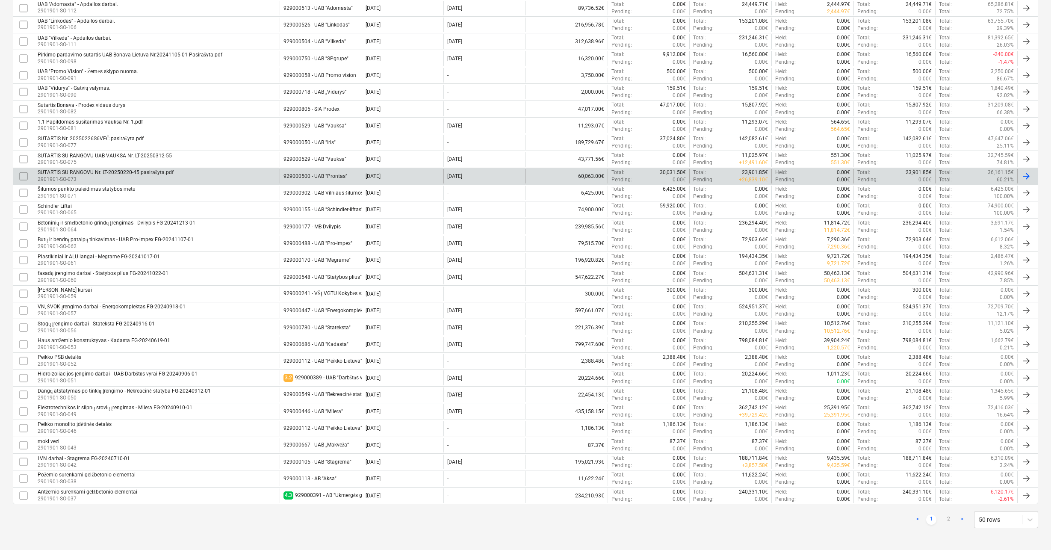
scroll to position [540, 0]
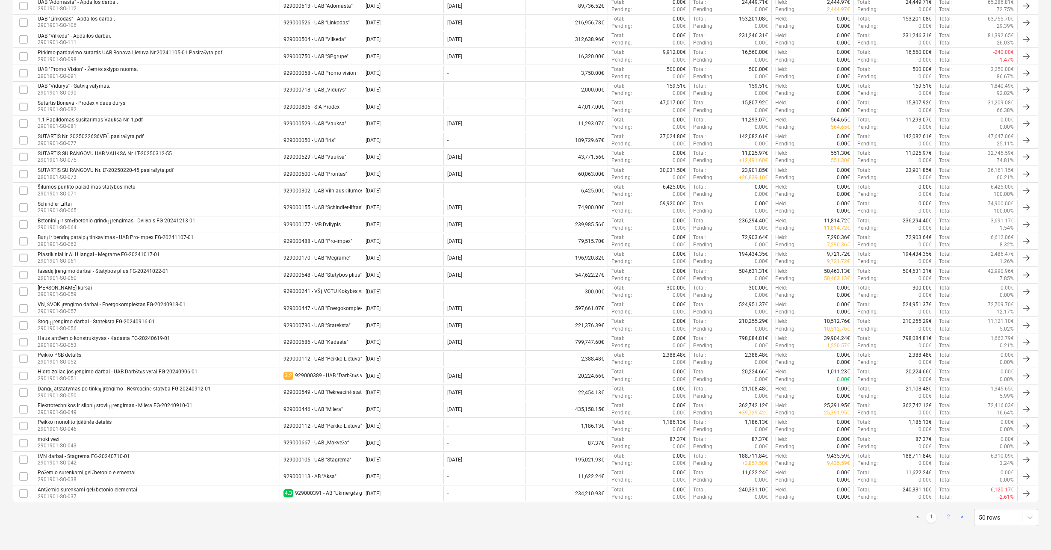
click at [951, 515] on link "2" at bounding box center [948, 517] width 10 height 10
checkbox input "false"
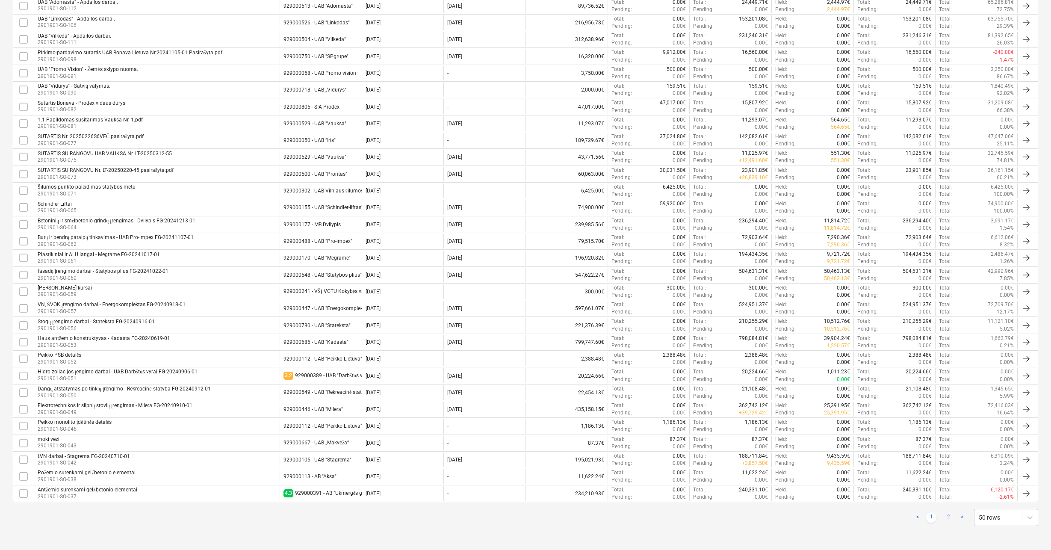
checkbox input "false"
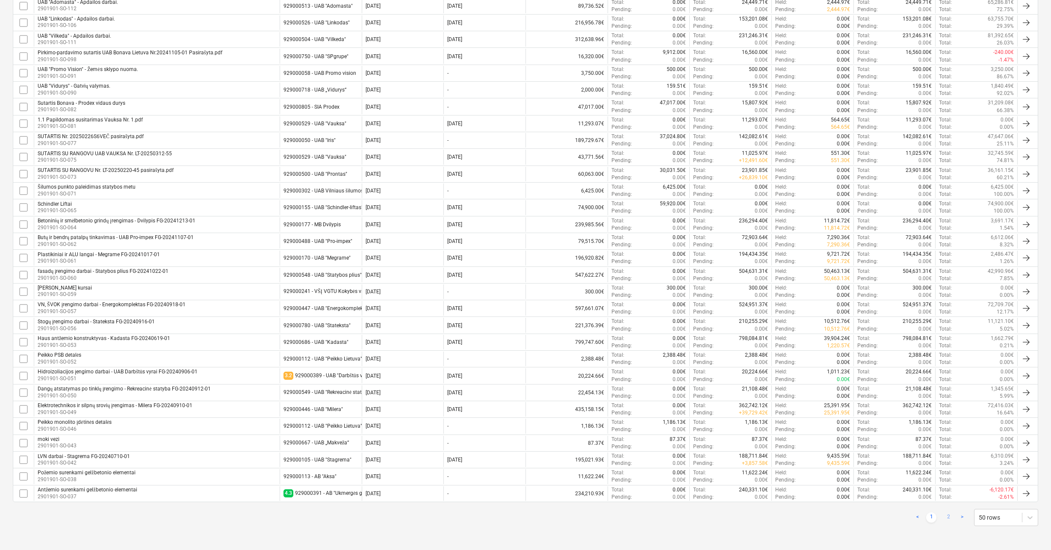
checkbox input "false"
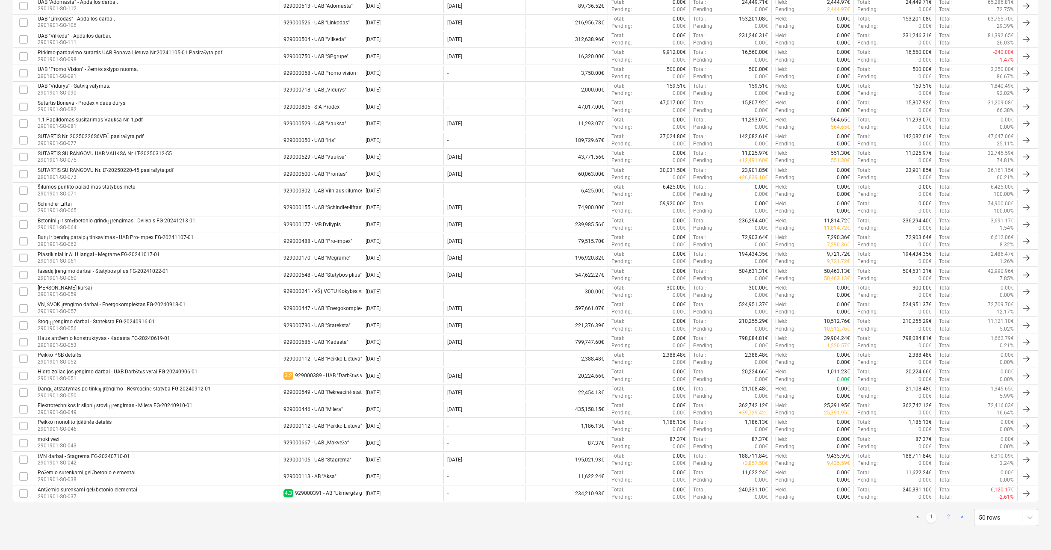
checkbox input "false"
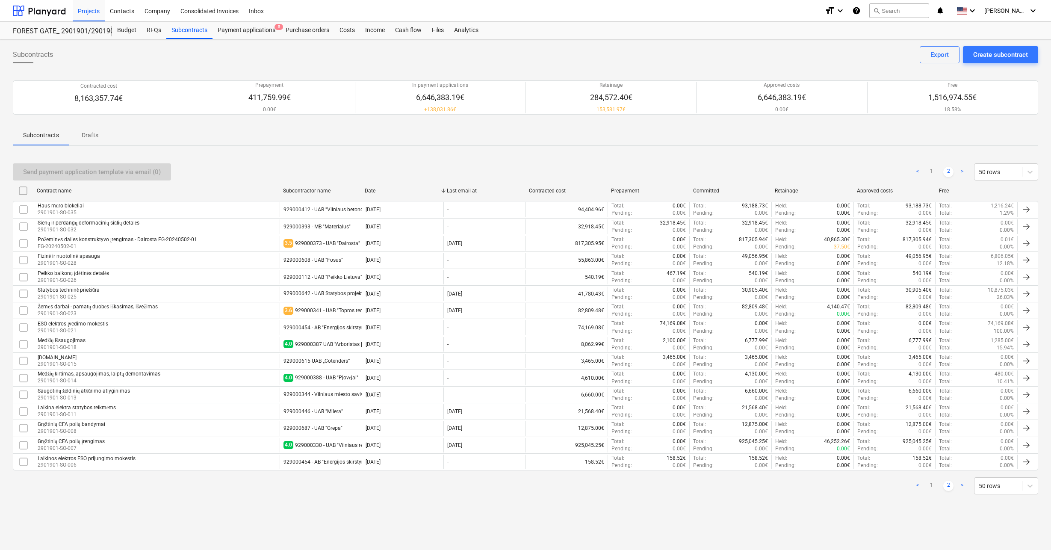
scroll to position [0, 0]
click at [963, 485] on link ">" at bounding box center [965, 485] width 10 height 10
click at [964, 485] on link ">" at bounding box center [965, 485] width 10 height 10
click at [936, 486] on link "1" at bounding box center [934, 485] width 10 height 10
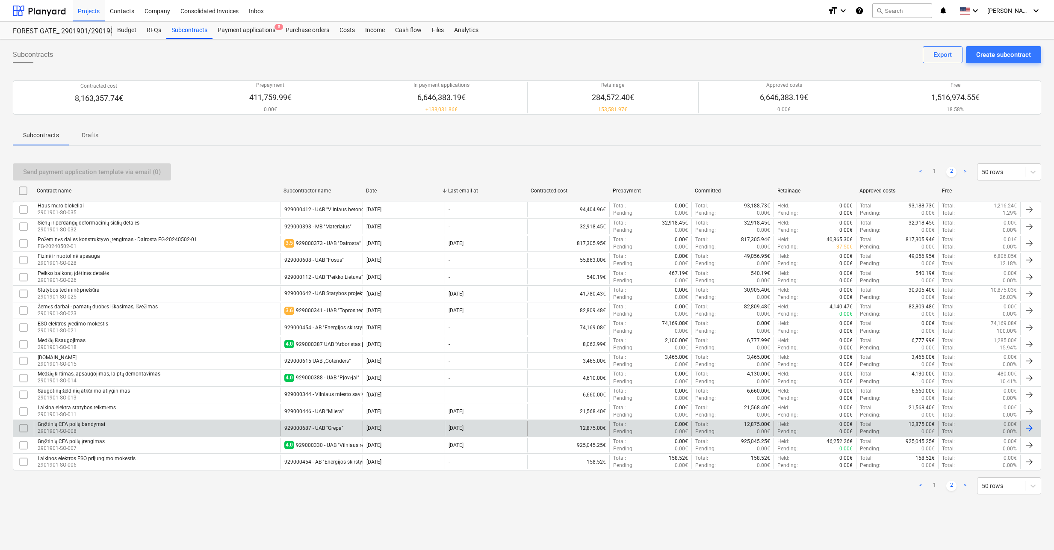
checkbox input "false"
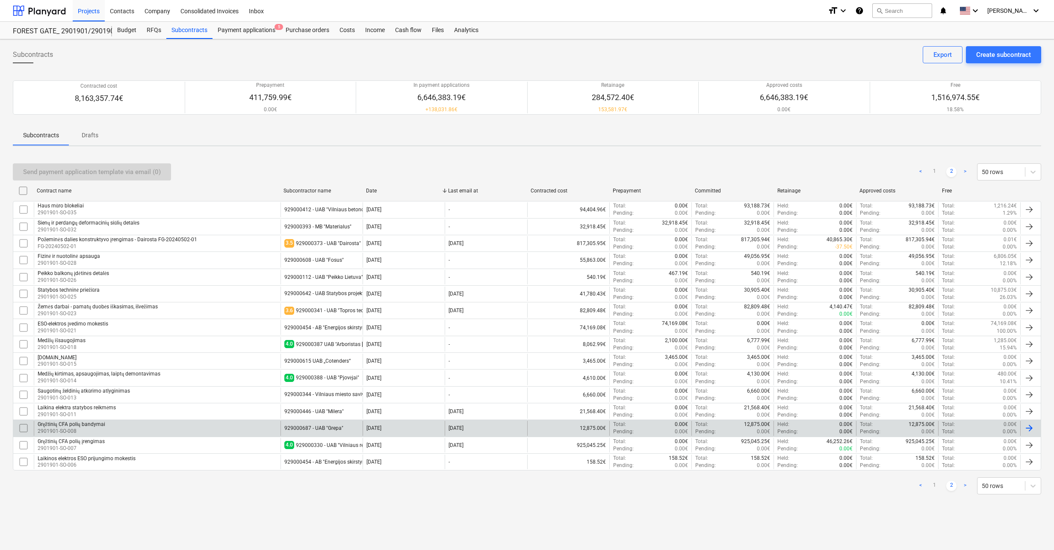
checkbox input "false"
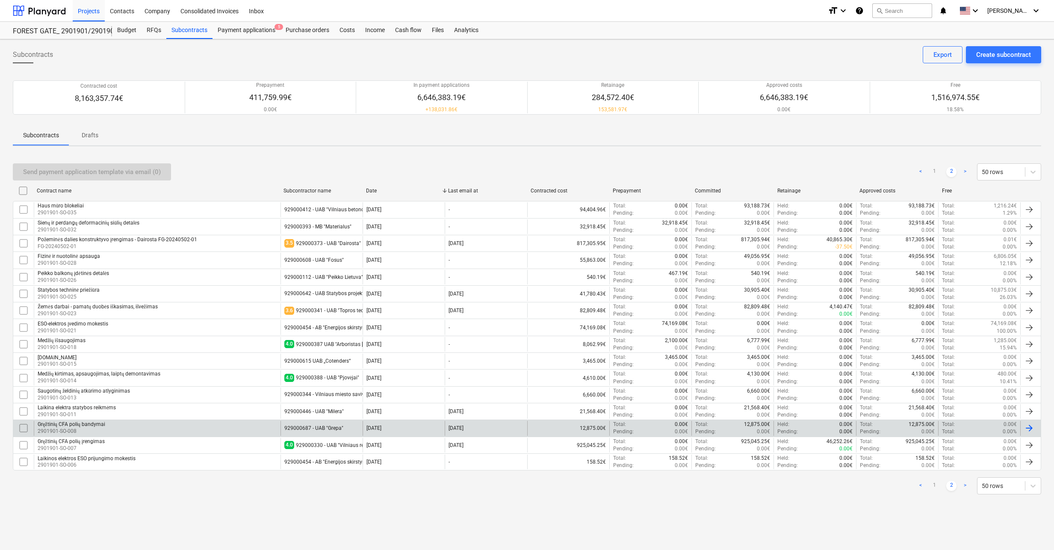
checkbox input "false"
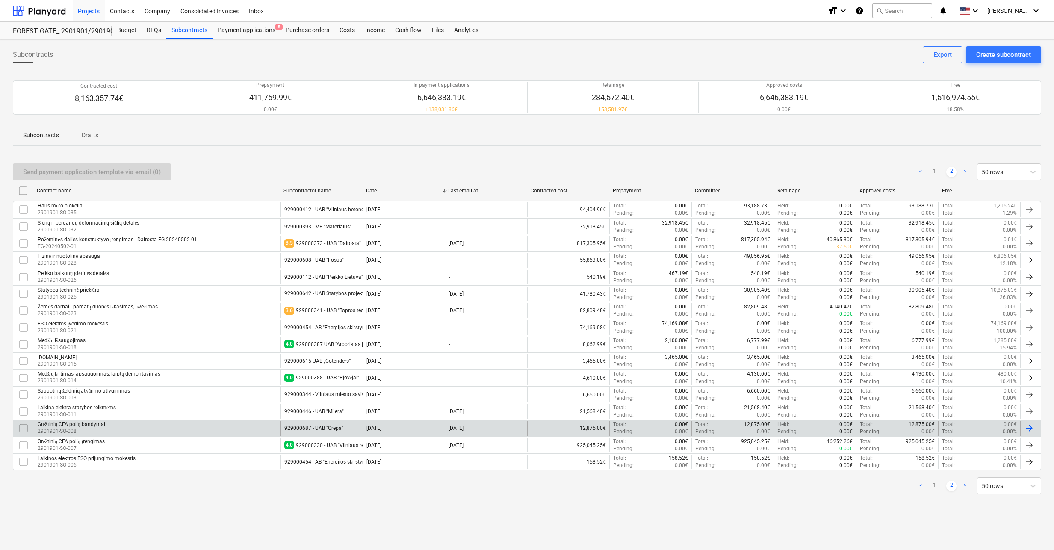
checkbox input "false"
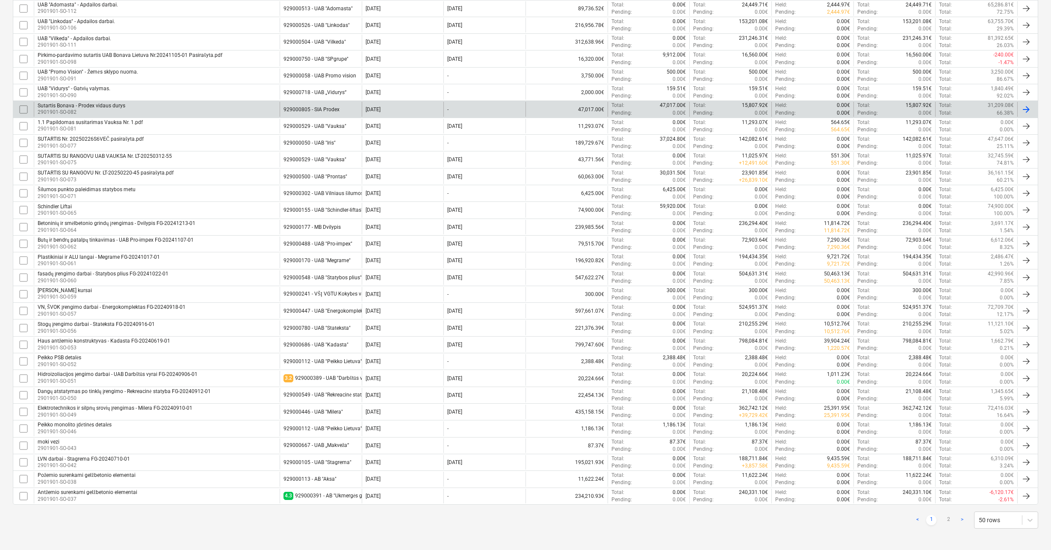
scroll to position [540, 0]
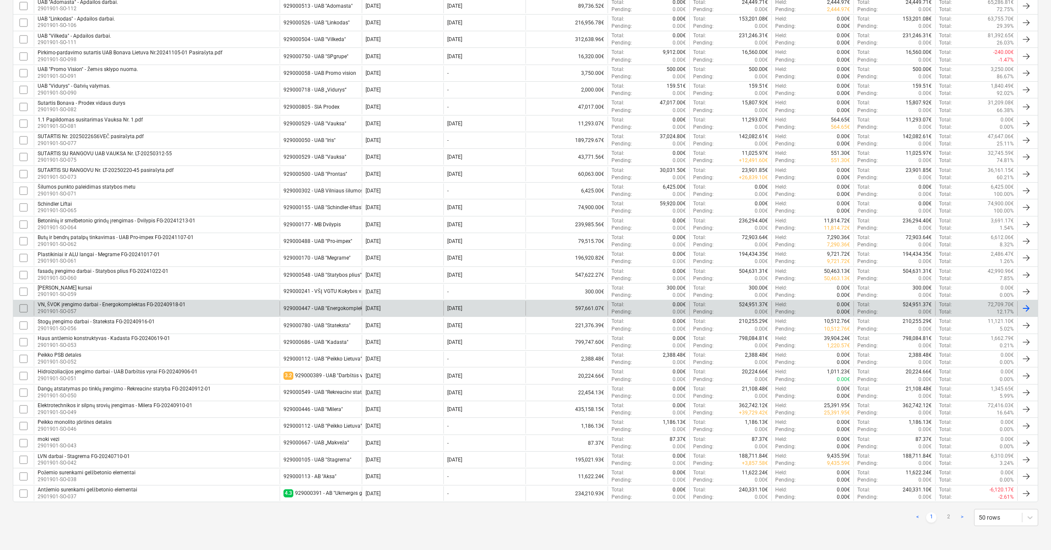
click at [174, 305] on div "VN, ŠVOK įrengimo darbai - Energokomplektas FG-20240918-01" at bounding box center [112, 304] width 148 height 6
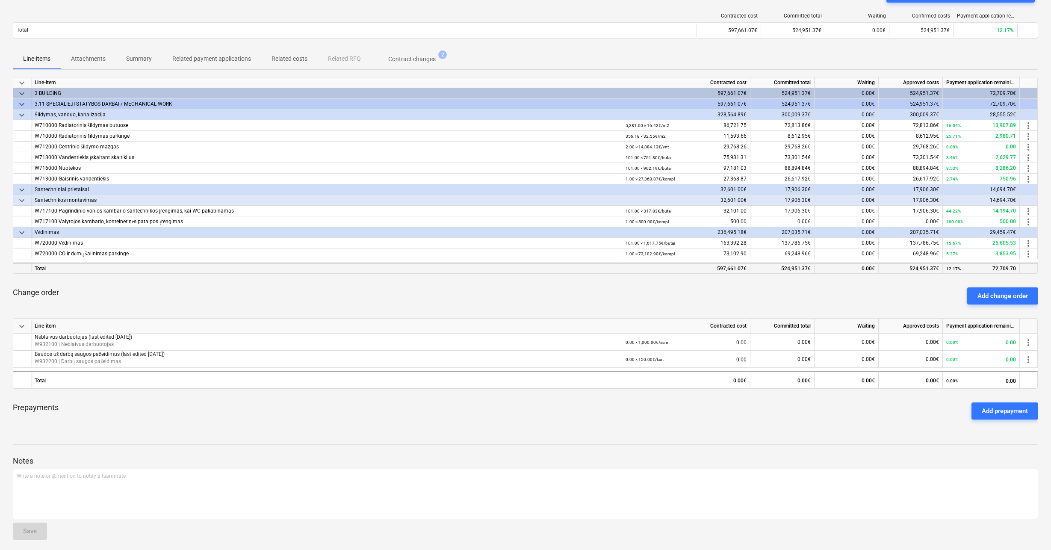
scroll to position [85, 0]
click at [408, 52] on span "Contract changes 2" at bounding box center [412, 57] width 82 height 15
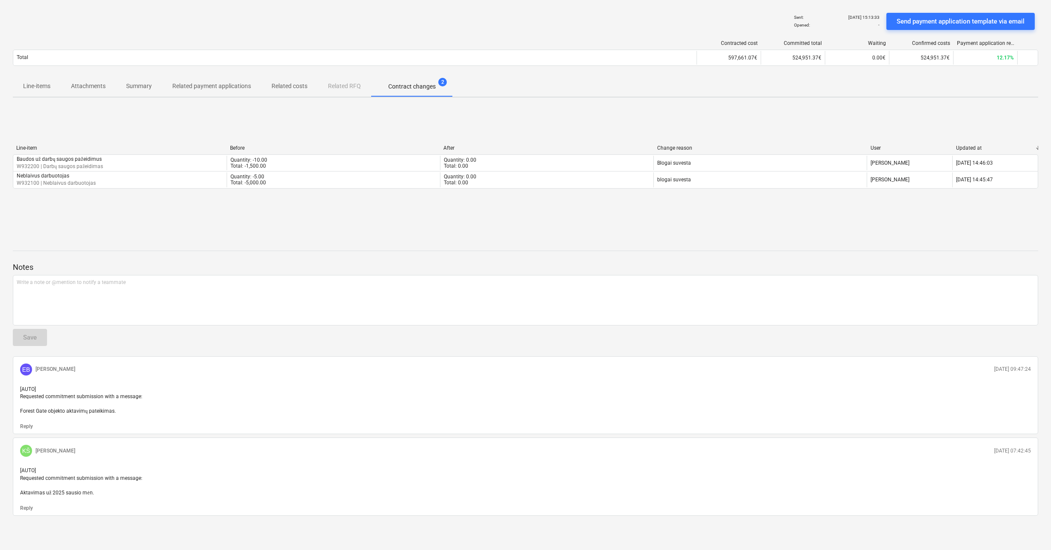
scroll to position [57, 0]
click at [30, 83] on p "Line-items" at bounding box center [36, 86] width 27 height 9
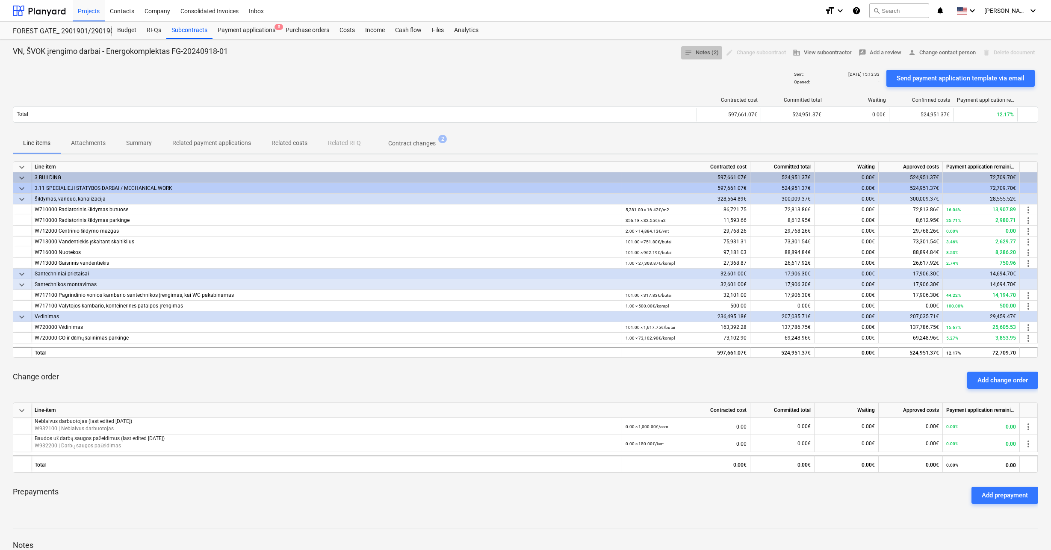
click at [698, 52] on span "notes Notes (2)" at bounding box center [701, 53] width 34 height 10
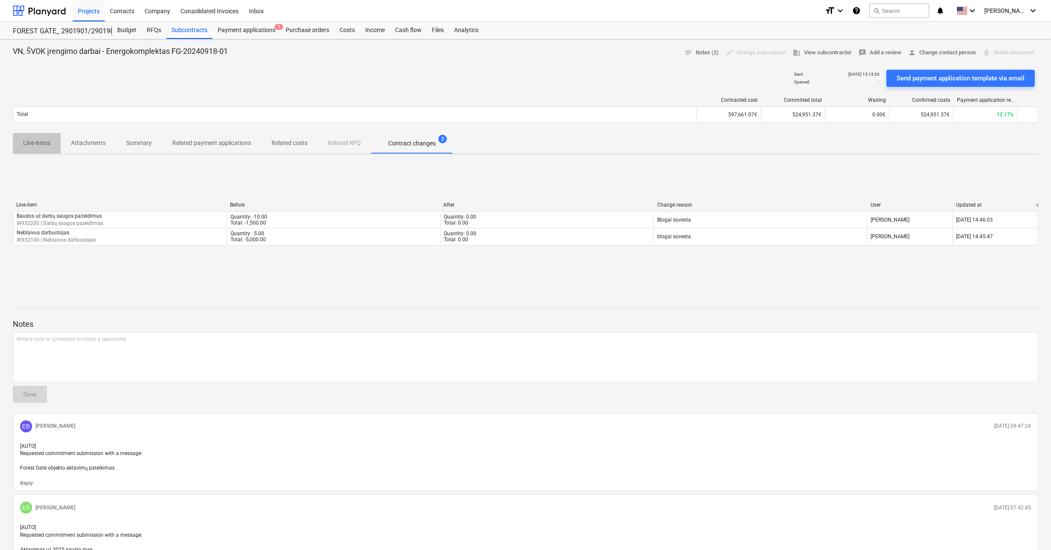
click at [40, 139] on p "Line-items" at bounding box center [36, 142] width 27 height 9
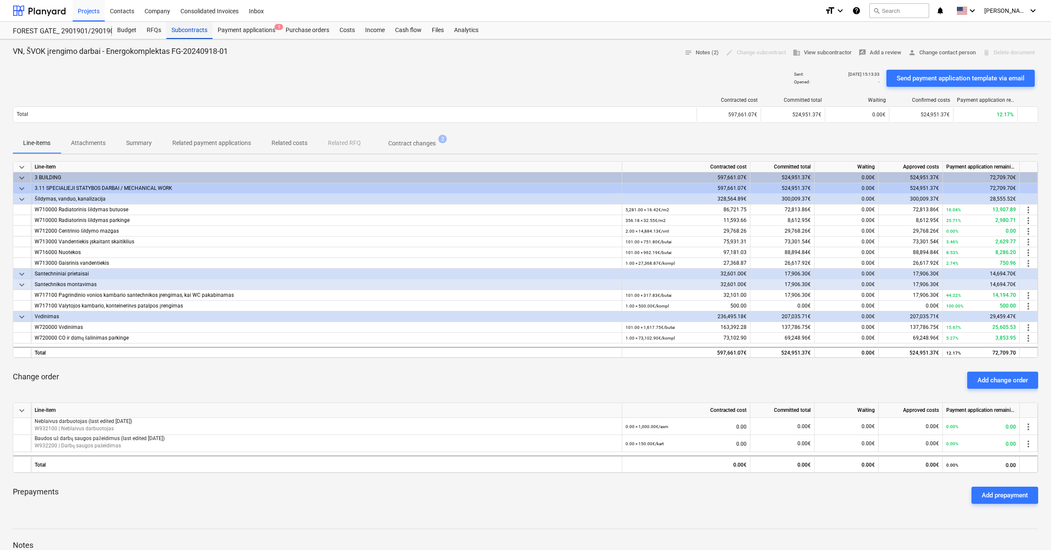
click at [185, 25] on div "Subcontracts" at bounding box center [189, 30] width 46 height 17
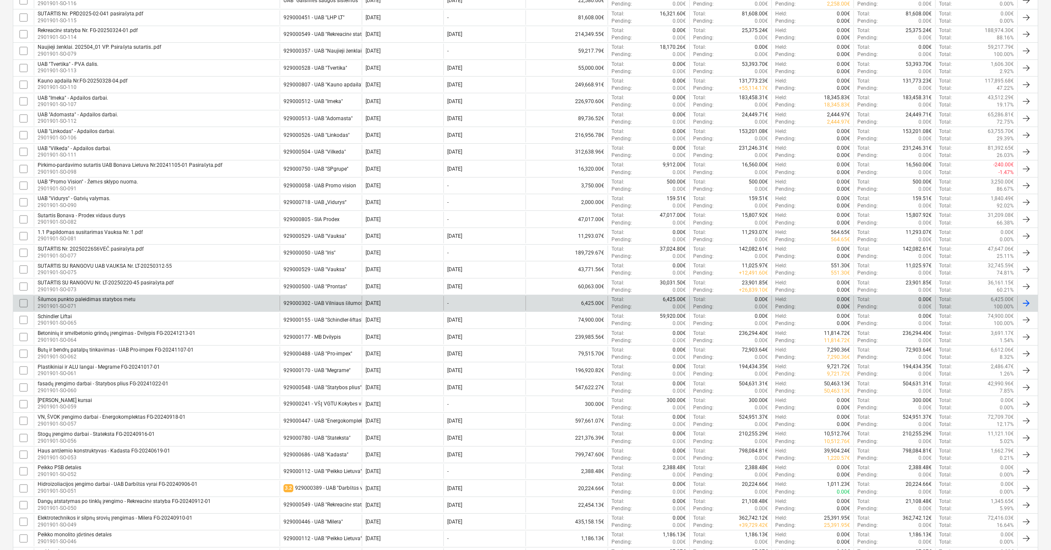
scroll to position [540, 0]
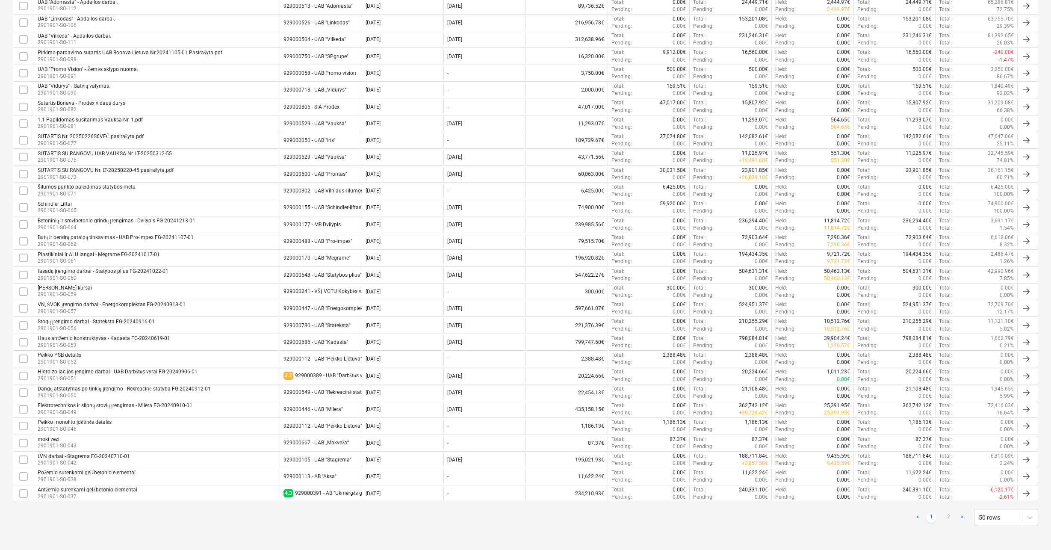
click at [947, 515] on link "2" at bounding box center [948, 517] width 10 height 10
checkbox input "false"
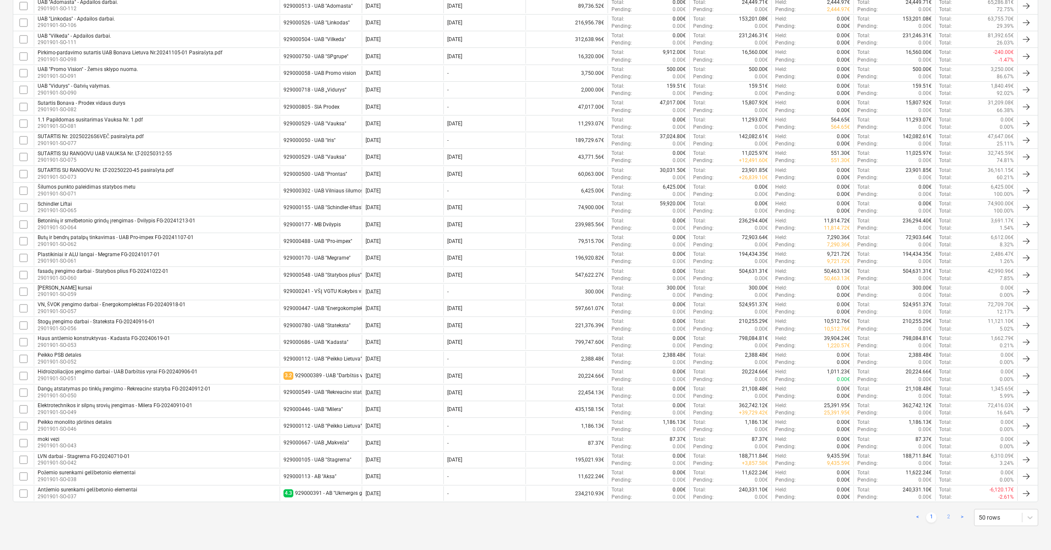
checkbox input "false"
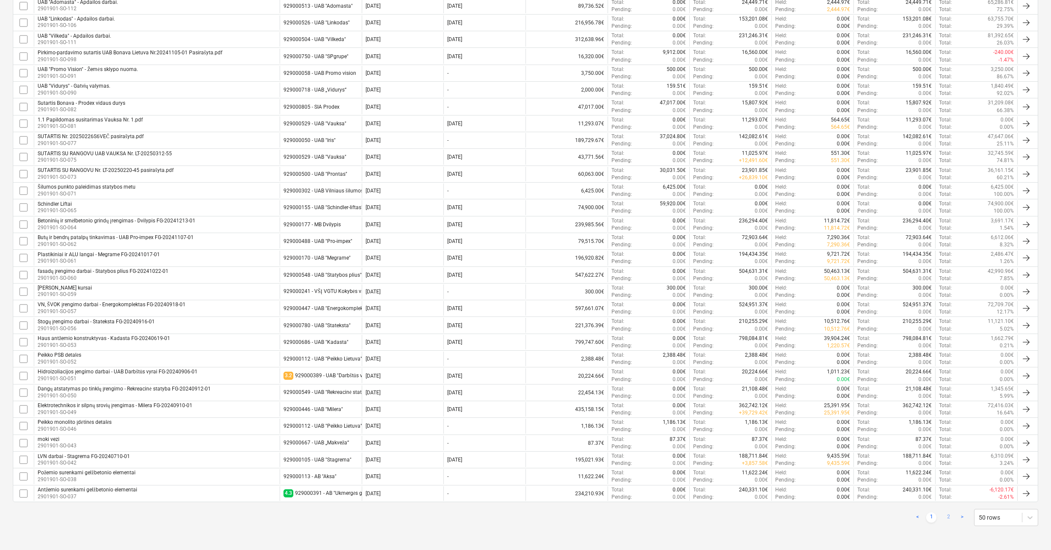
checkbox input "false"
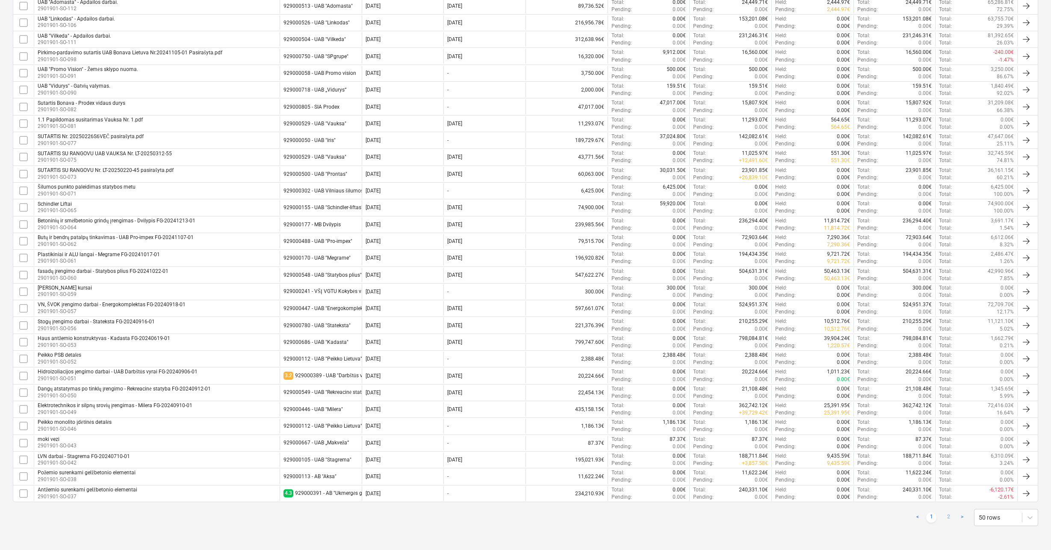
checkbox input "false"
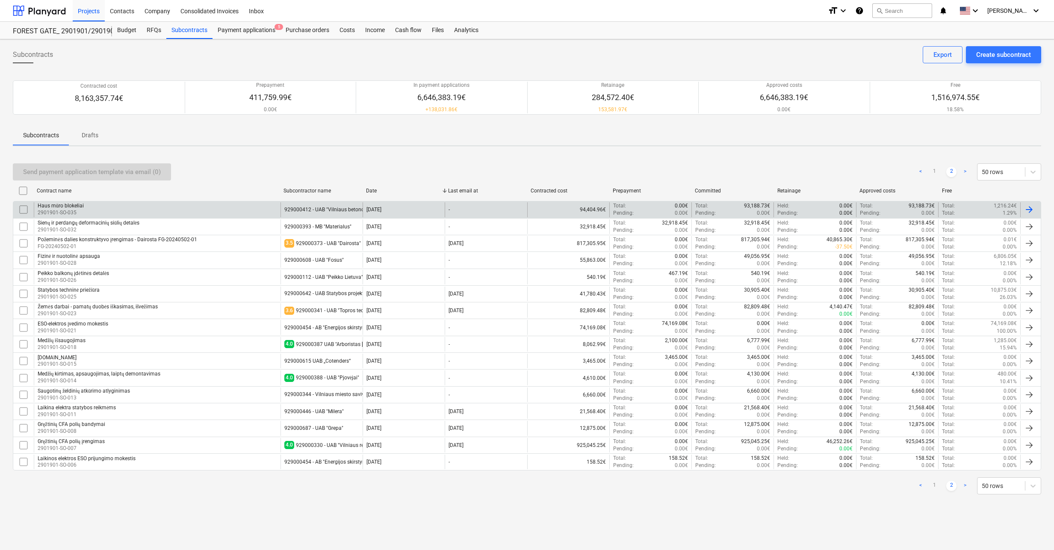
click at [94, 210] on div "Haus [PERSON_NAME] blokeliai 2901901-SO-035" at bounding box center [157, 209] width 247 height 15
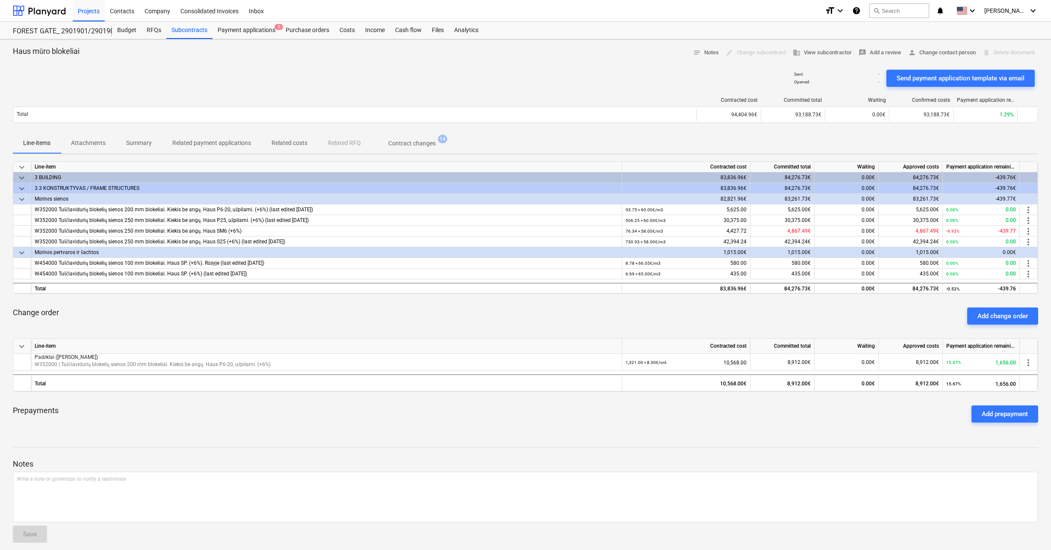
click at [411, 143] on p "Contract changes" at bounding box center [411, 143] width 47 height 9
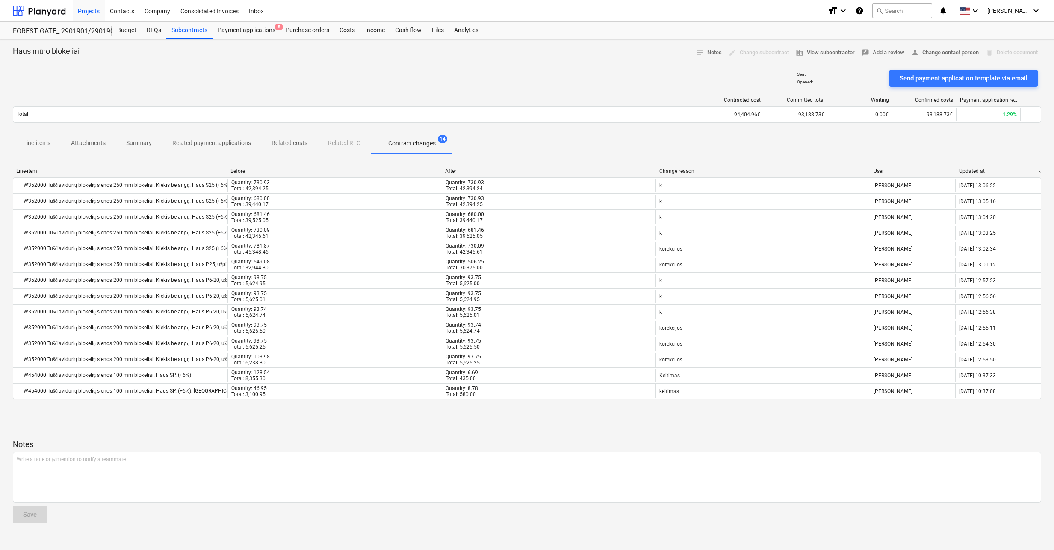
click at [205, 144] on p "Related payment applications" at bounding box center [211, 142] width 79 height 9
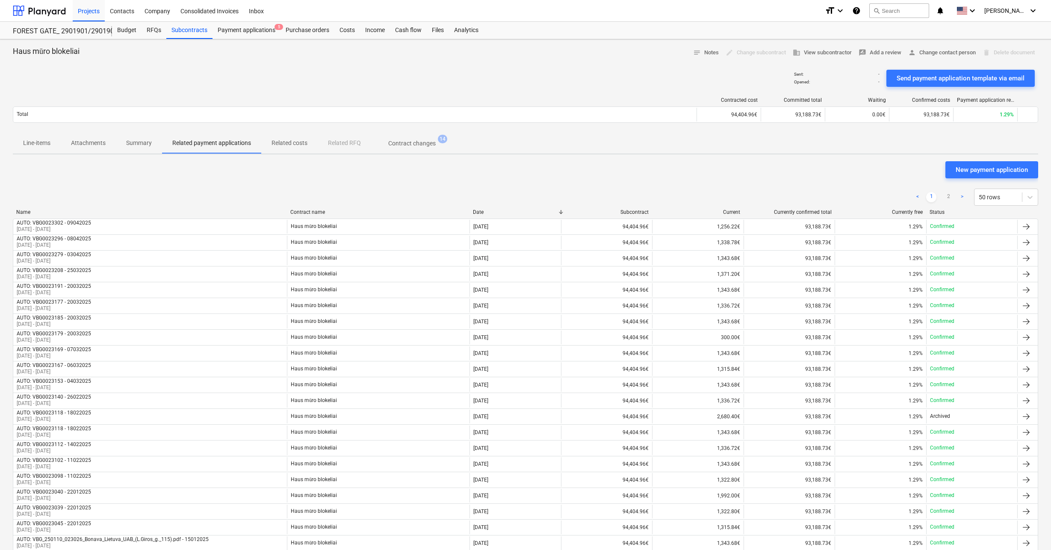
click at [135, 140] on p "Summary" at bounding box center [139, 142] width 26 height 9
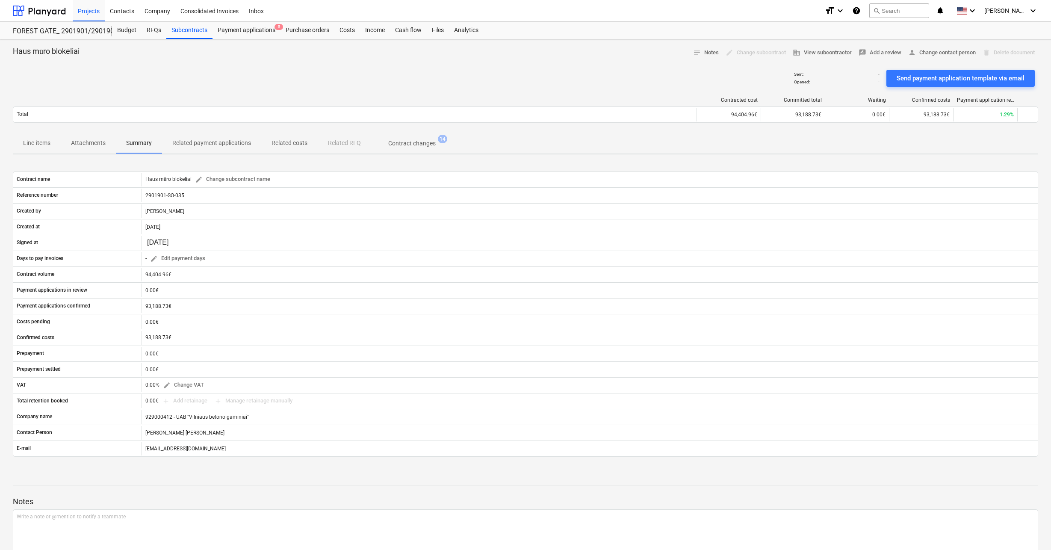
click at [96, 141] on p "Attachments" at bounding box center [88, 142] width 35 height 9
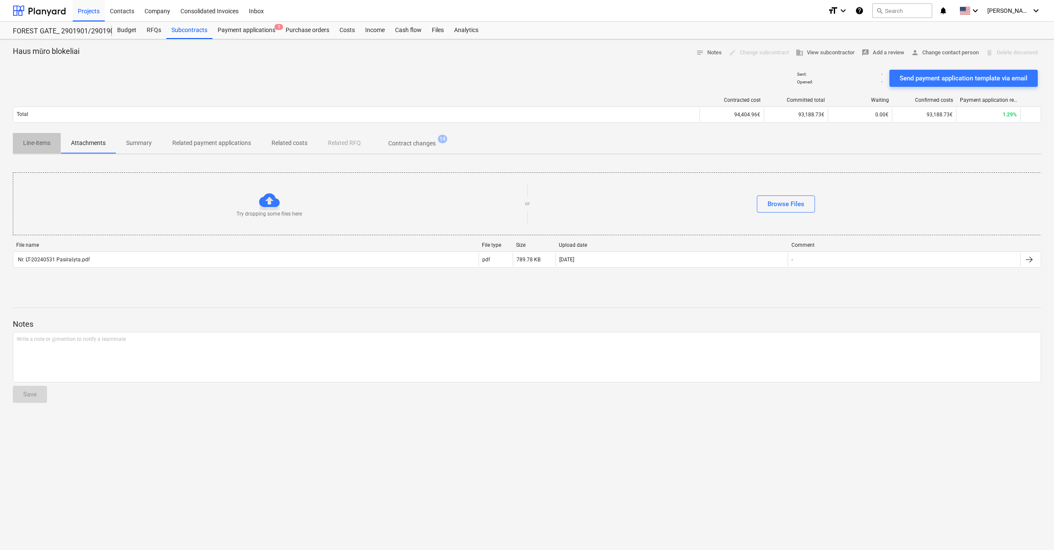
click at [35, 139] on p "Line-items" at bounding box center [36, 142] width 27 height 9
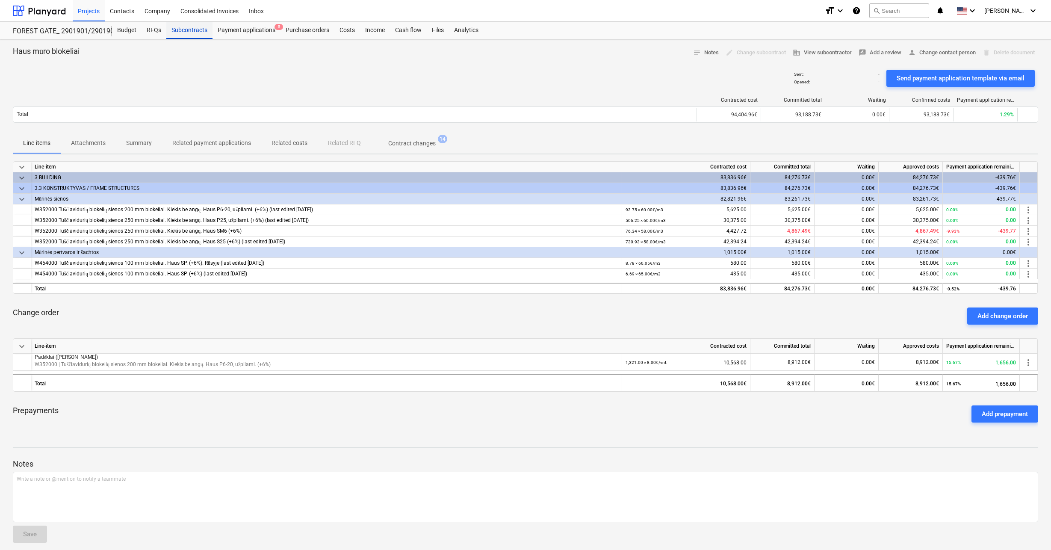
drag, startPoint x: 182, startPoint y: 31, endPoint x: 182, endPoint y: 36, distance: 5.1
click at [182, 31] on div "Subcontracts" at bounding box center [189, 30] width 46 height 17
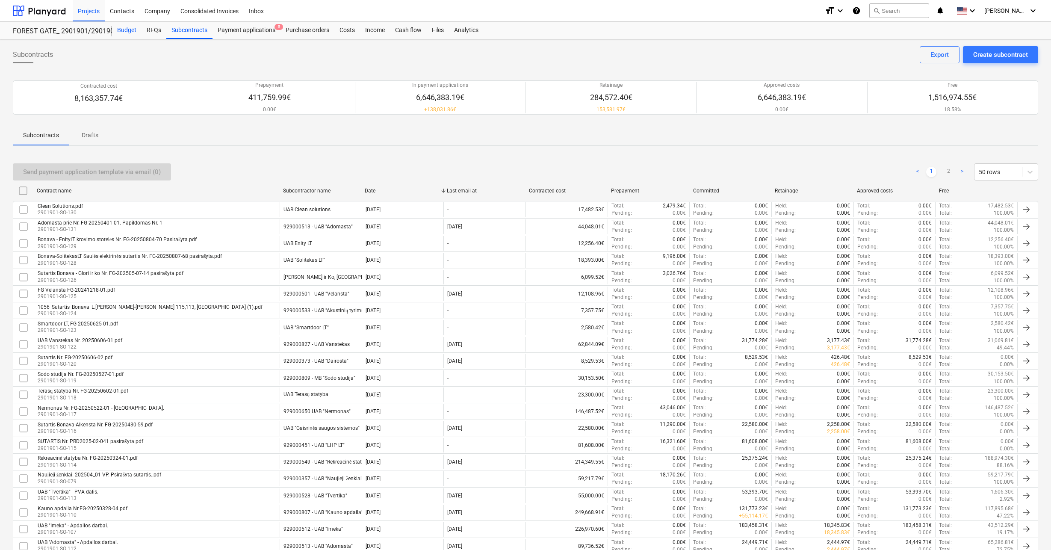
click at [131, 34] on div "Budget" at bounding box center [126, 30] width 29 height 17
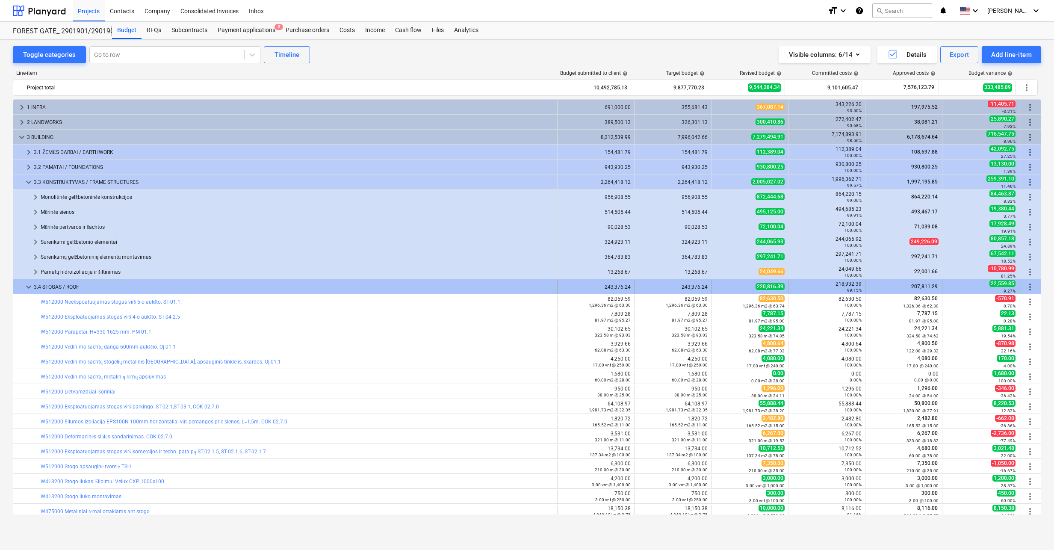
scroll to position [85, 0]
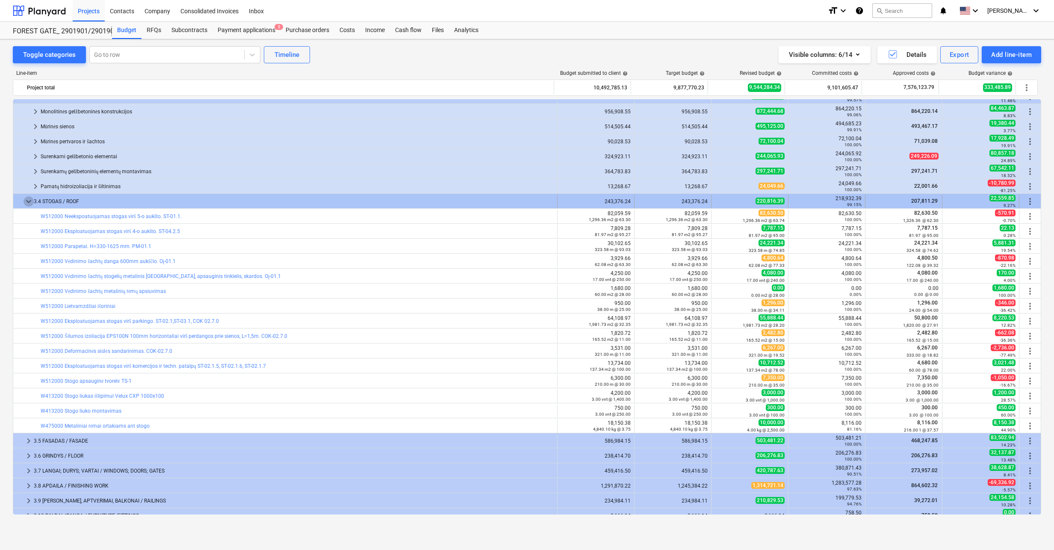
click at [27, 202] on span "keyboard_arrow_down" at bounding box center [29, 201] width 10 height 10
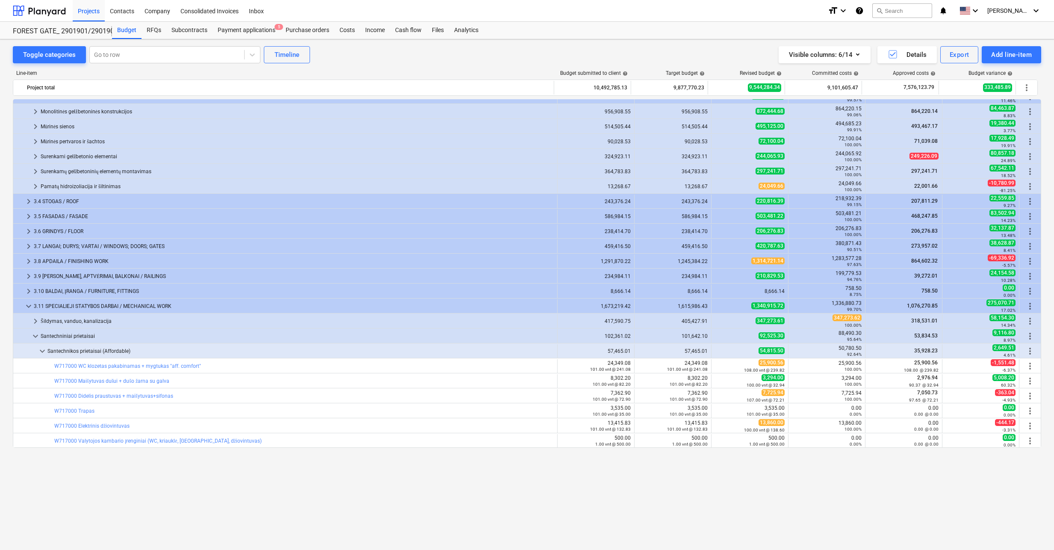
scroll to position [0, 0]
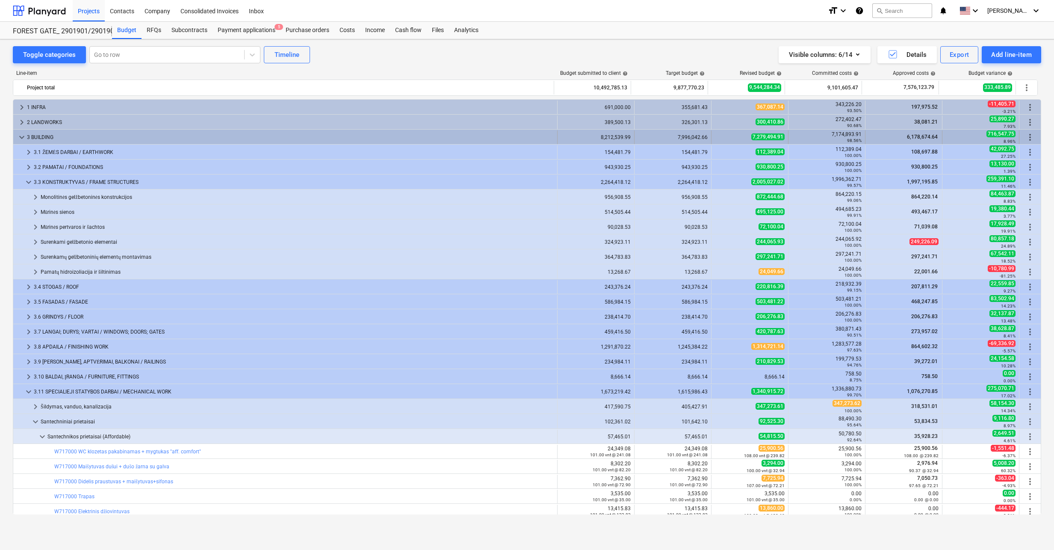
click at [15, 135] on div "keyboard_arrow_down 3 BUILDING" at bounding box center [285, 137] width 544 height 14
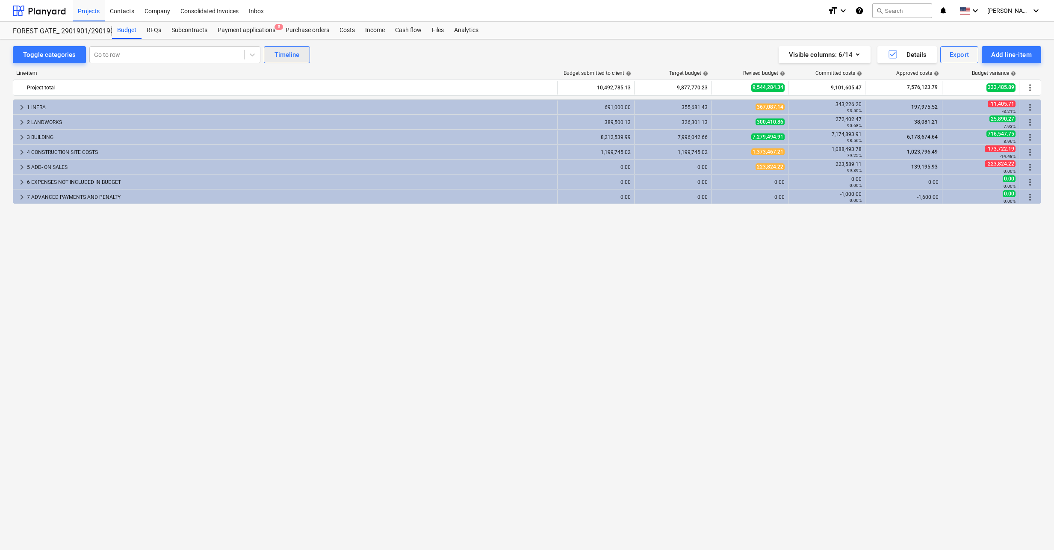
click at [293, 55] on div "Timeline" at bounding box center [286, 54] width 25 height 11
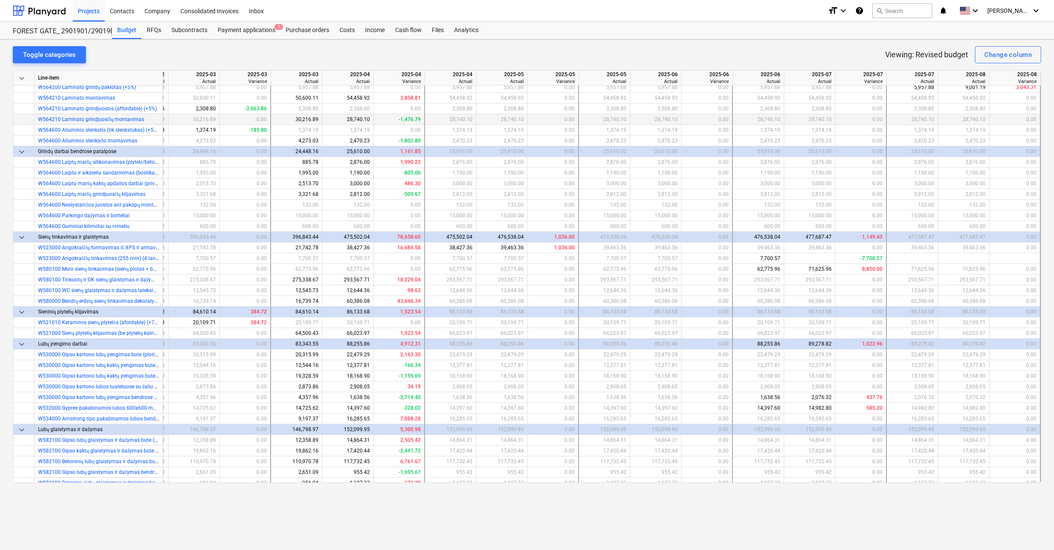
scroll to position [3547, 1998]
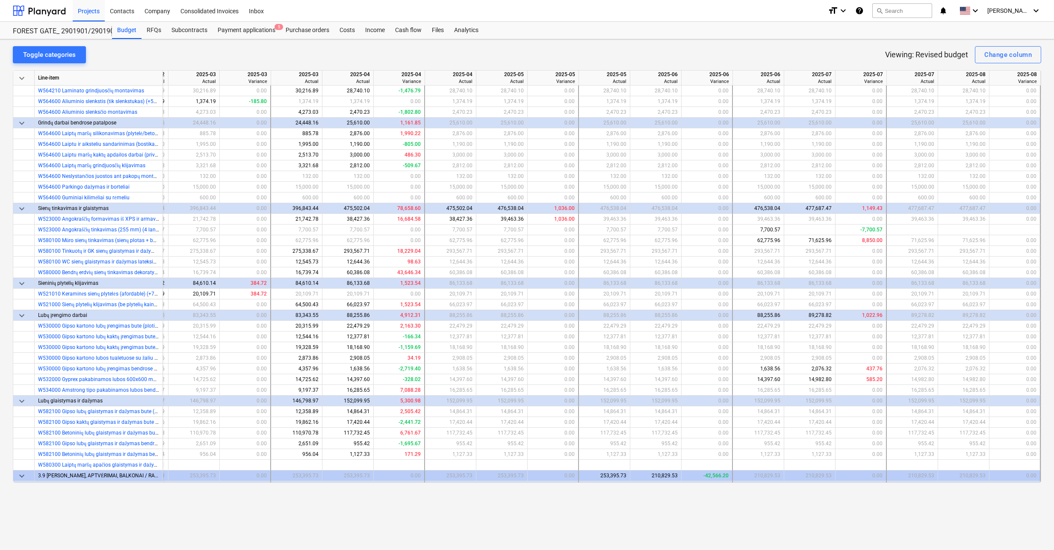
drag, startPoint x: 61, startPoint y: 57, endPoint x: 163, endPoint y: 162, distance: 146.6
click at [61, 57] on div "Toggle categories" at bounding box center [49, 54] width 53 height 11
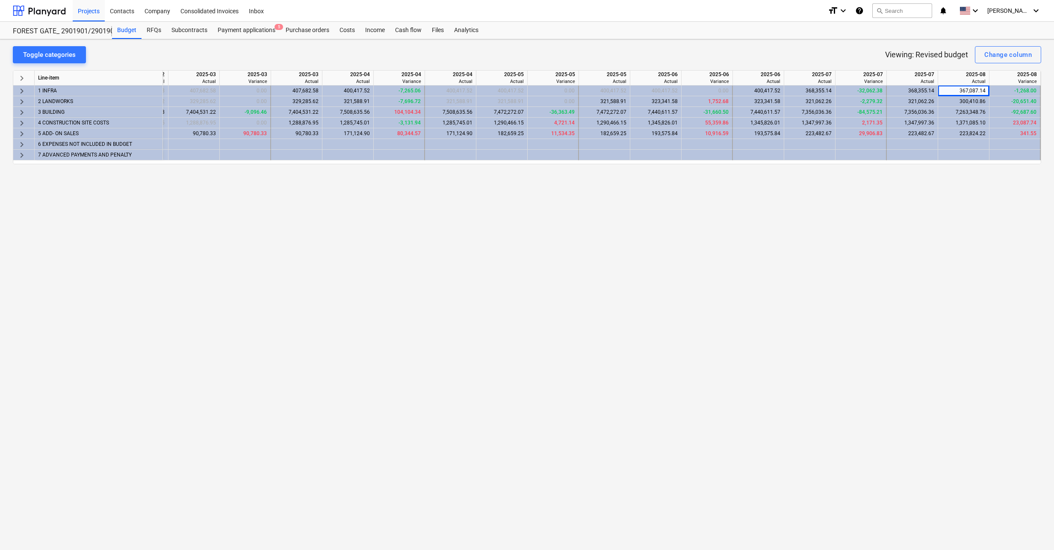
scroll to position [0, 1995]
click at [131, 31] on div "Budget" at bounding box center [126, 30] width 29 height 17
